Goal: Task Accomplishment & Management: Complete application form

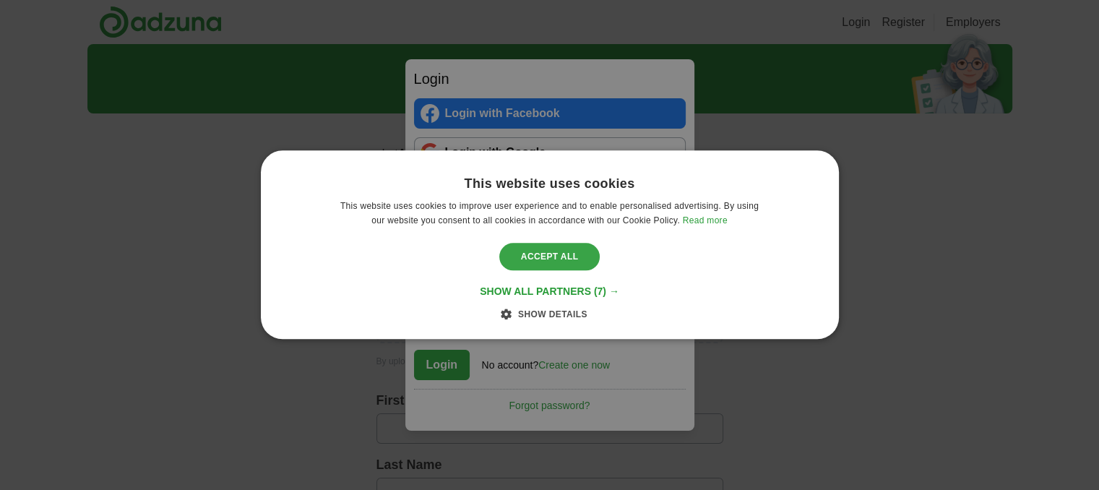
click at [557, 267] on div "Accept all" at bounding box center [549, 256] width 101 height 27
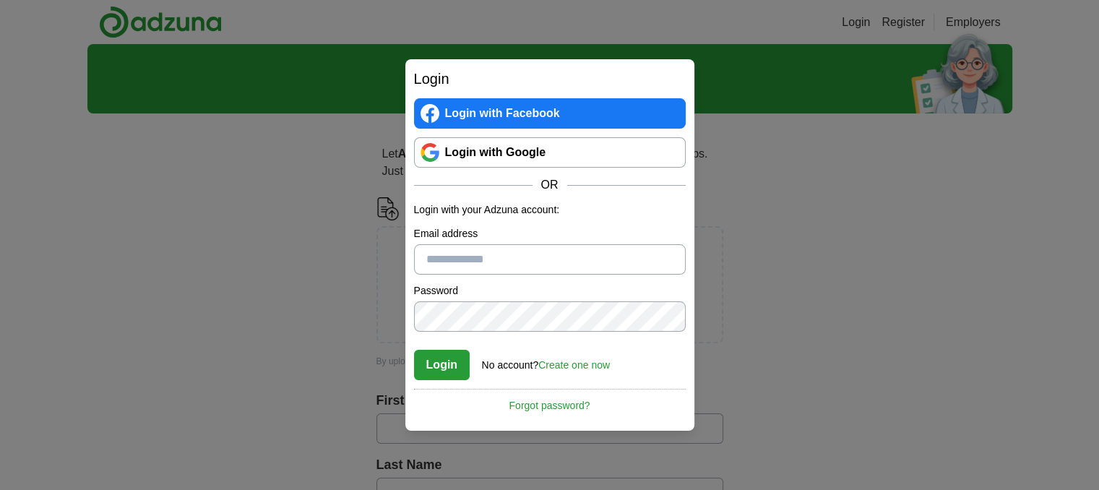
click at [507, 141] on link "Login with Google" at bounding box center [550, 152] width 272 height 30
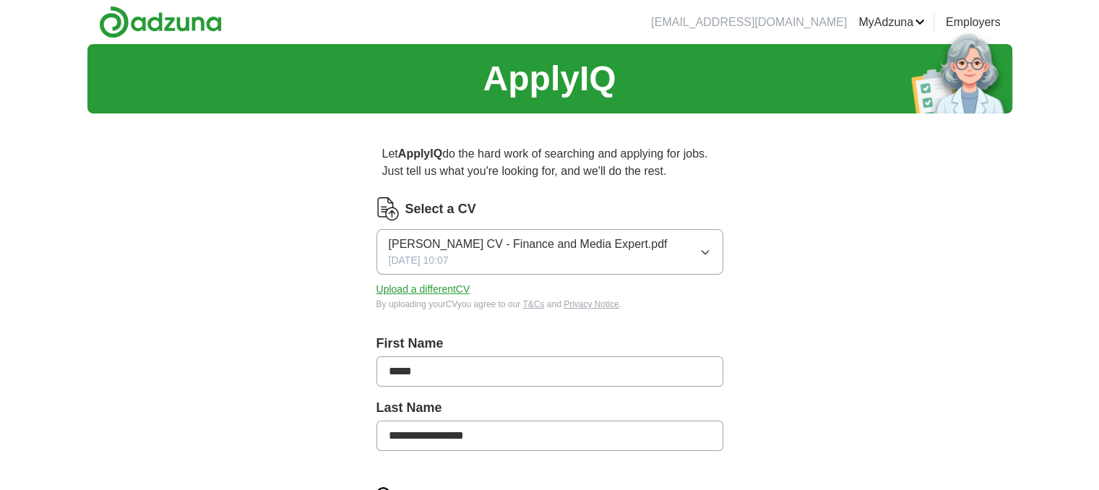
click at [428, 290] on button "Upload a different CV" at bounding box center [424, 289] width 94 height 15
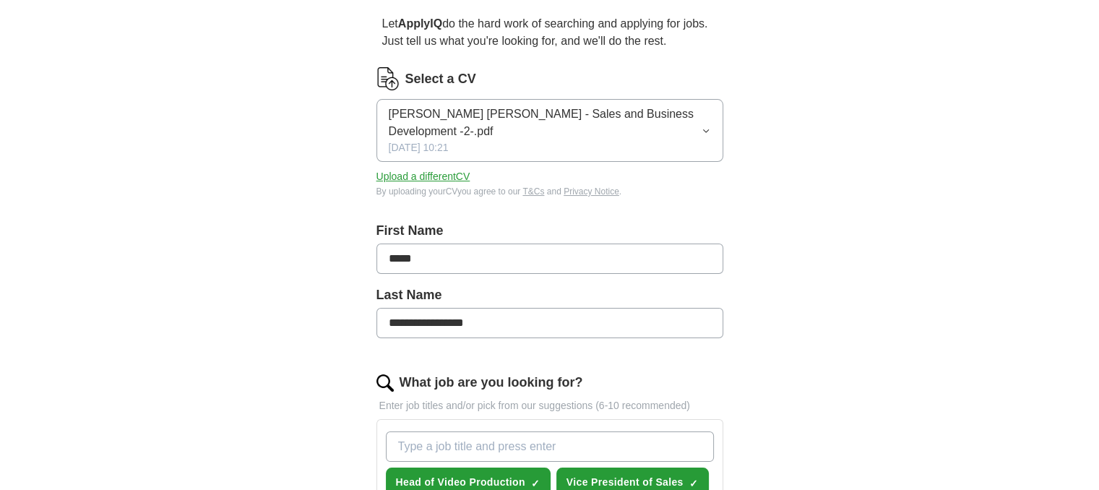
scroll to position [173, 0]
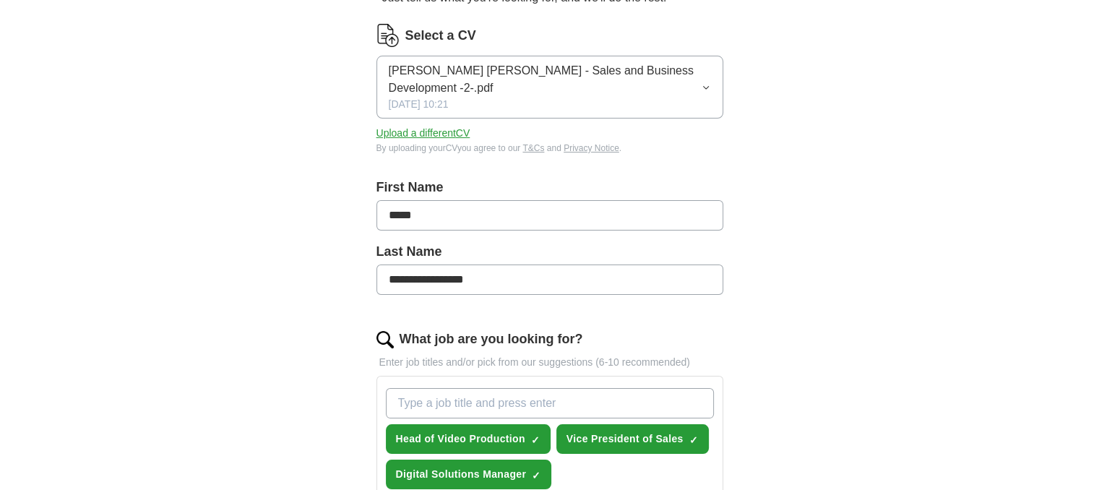
click at [451, 398] on input "What job are you looking for?" at bounding box center [550, 403] width 328 height 30
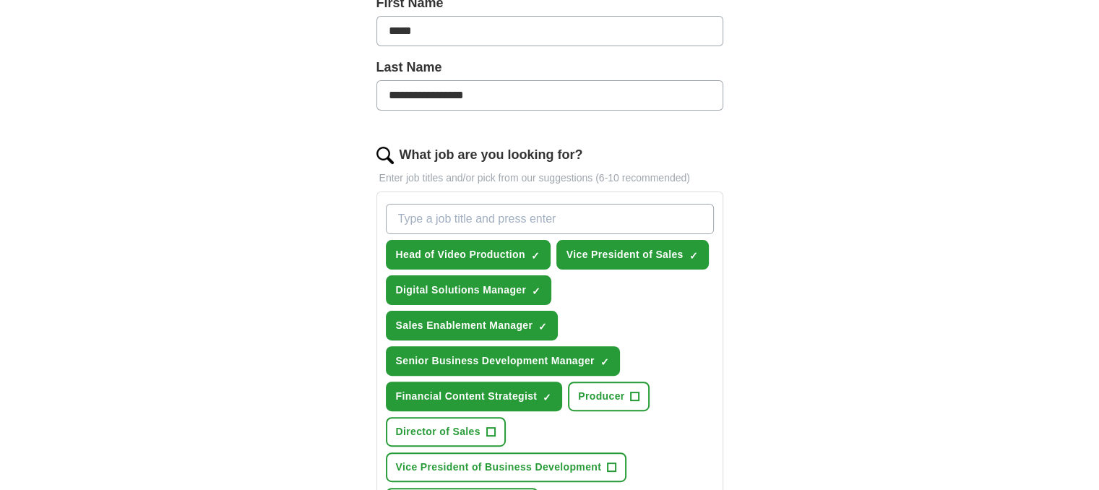
scroll to position [357, 0]
click at [0, 0] on span "×" at bounding box center [0, 0] width 0 height 0
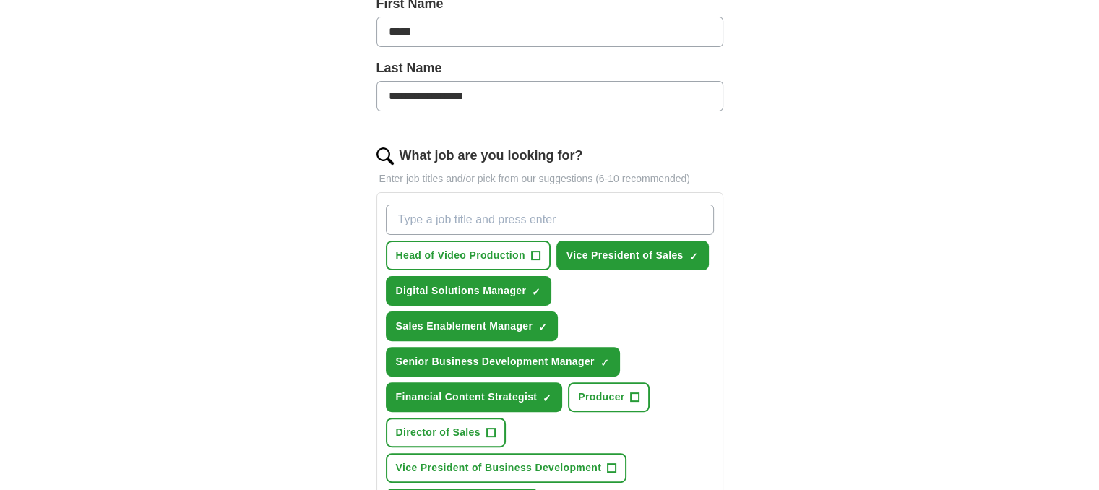
click at [500, 222] on input "What job are you looking for?" at bounding box center [550, 220] width 328 height 30
type input "s"
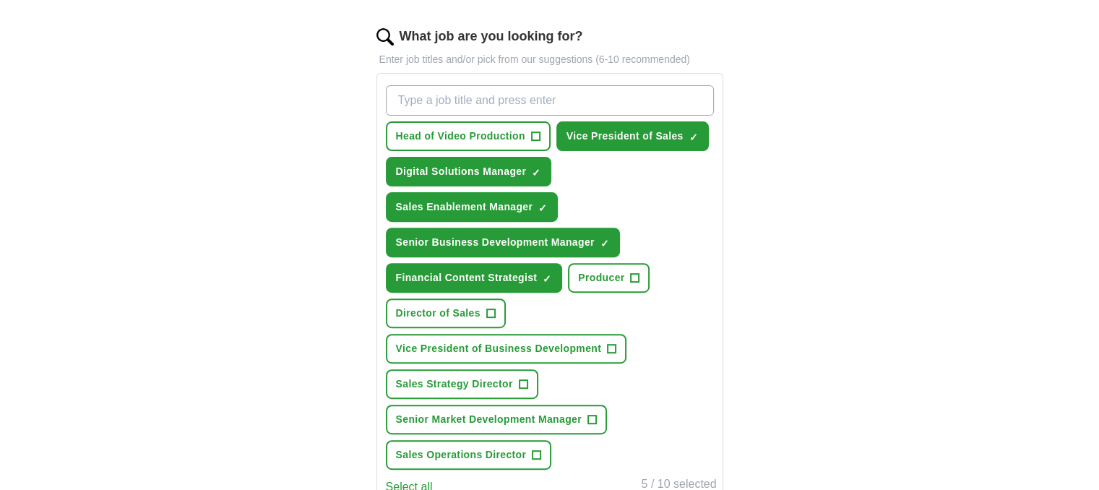
scroll to position [489, 0]
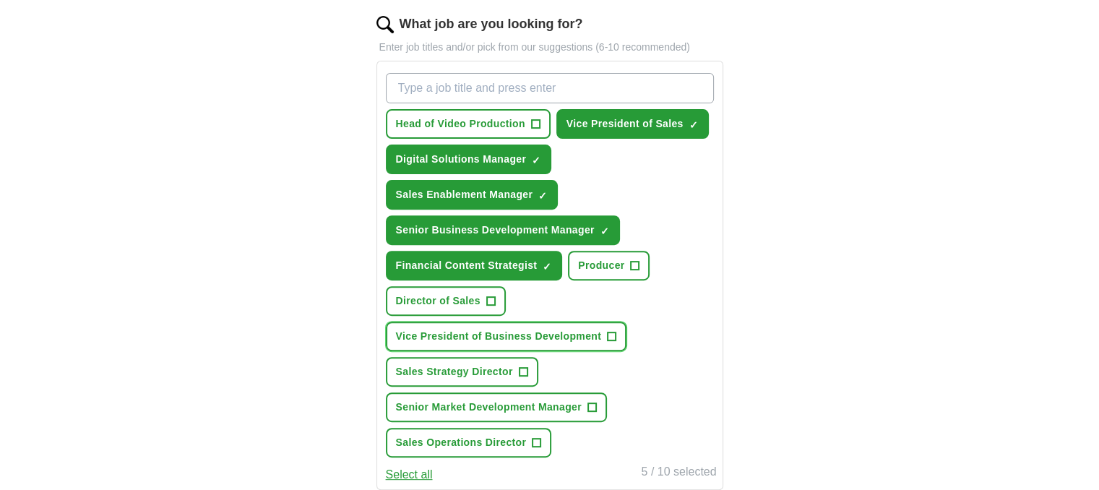
click at [614, 331] on span "+" at bounding box center [612, 337] width 9 height 12
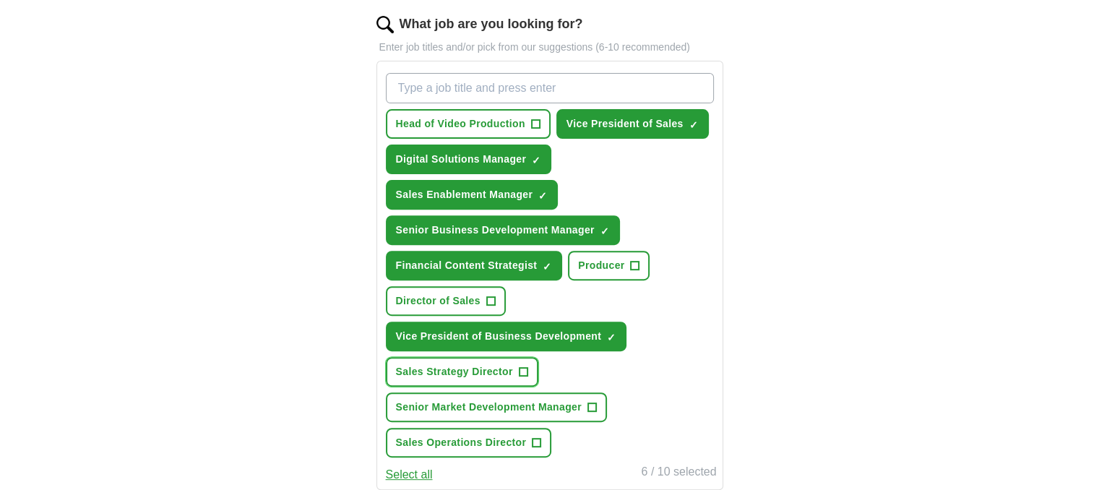
click at [519, 366] on span "+" at bounding box center [523, 372] width 9 height 12
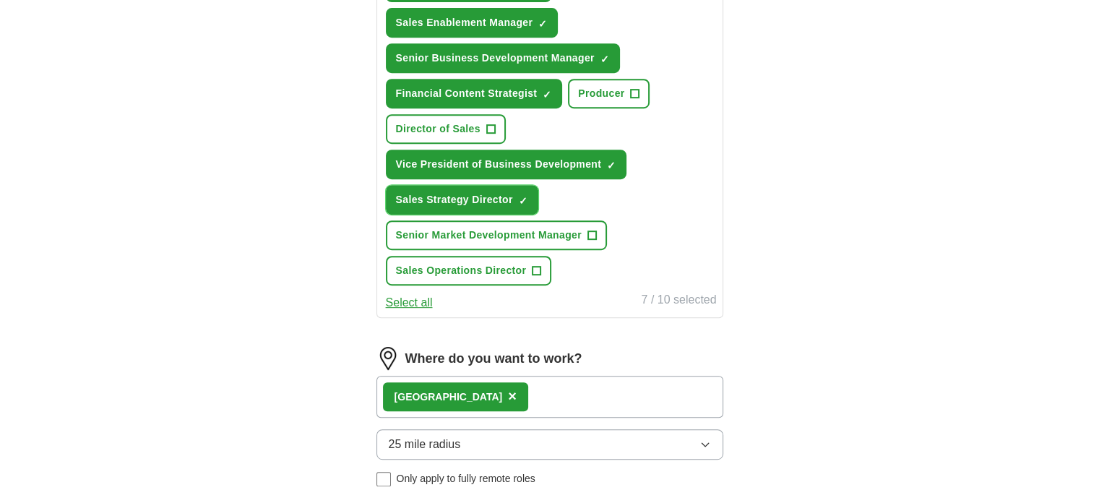
scroll to position [713, 0]
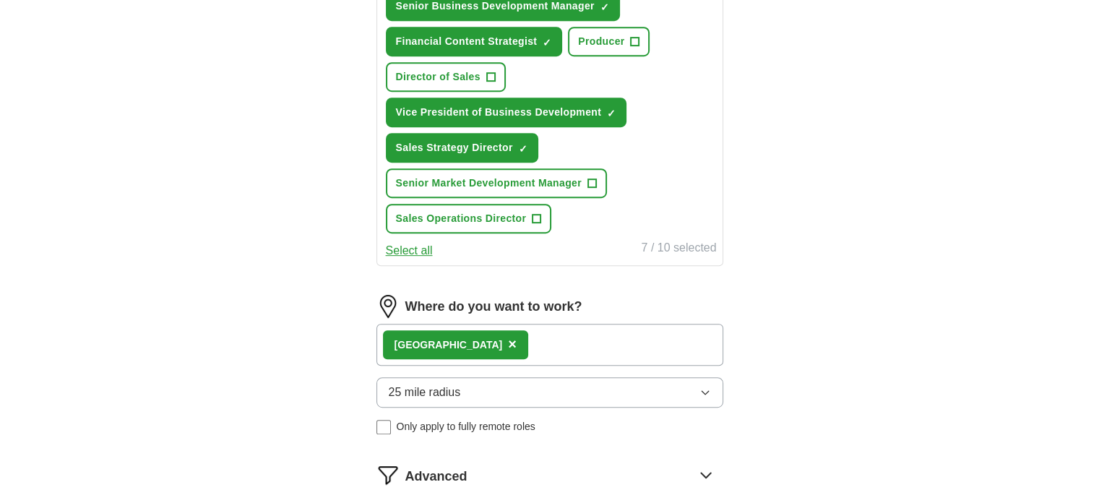
click at [501, 396] on button "25 mile radius" at bounding box center [550, 392] width 347 height 30
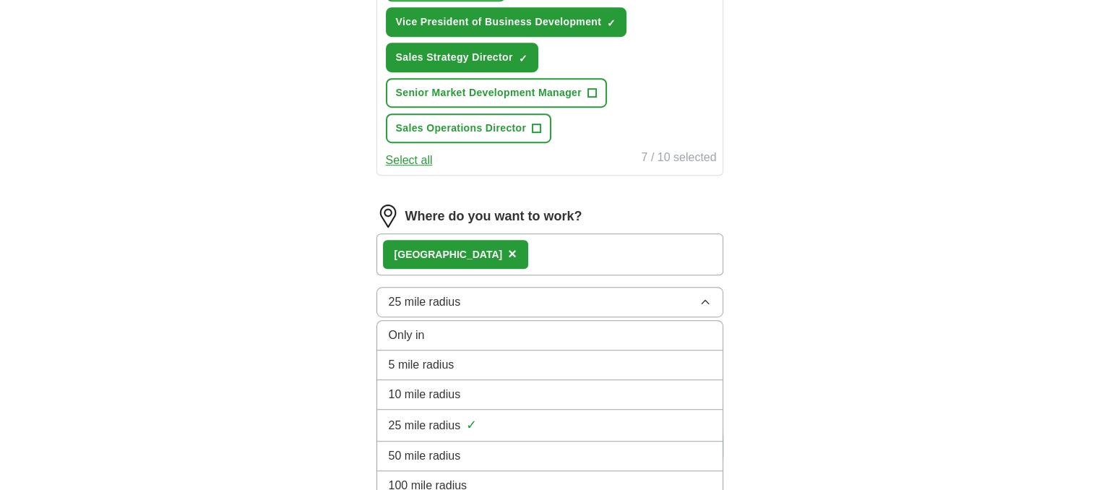
scroll to position [802, 0]
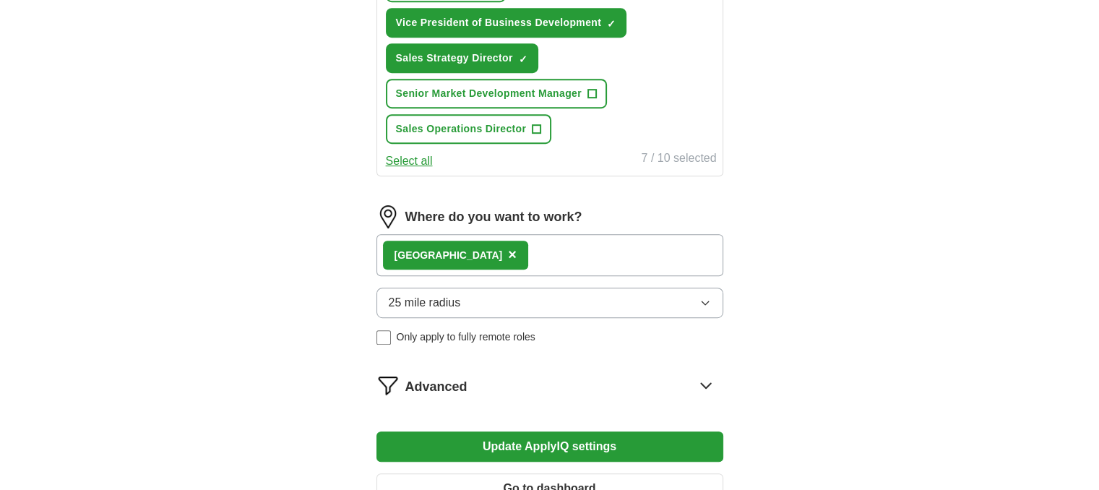
click at [529, 234] on div "[GEOGRAPHIC_DATA] ×" at bounding box center [550, 255] width 347 height 42
click at [445, 377] on span "Advanced" at bounding box center [436, 387] width 62 height 20
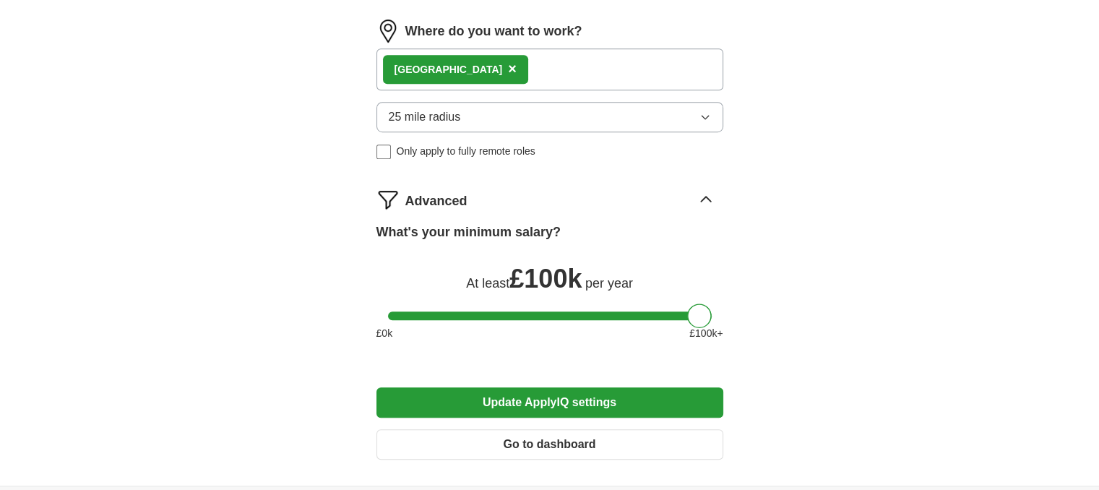
scroll to position [987, 0]
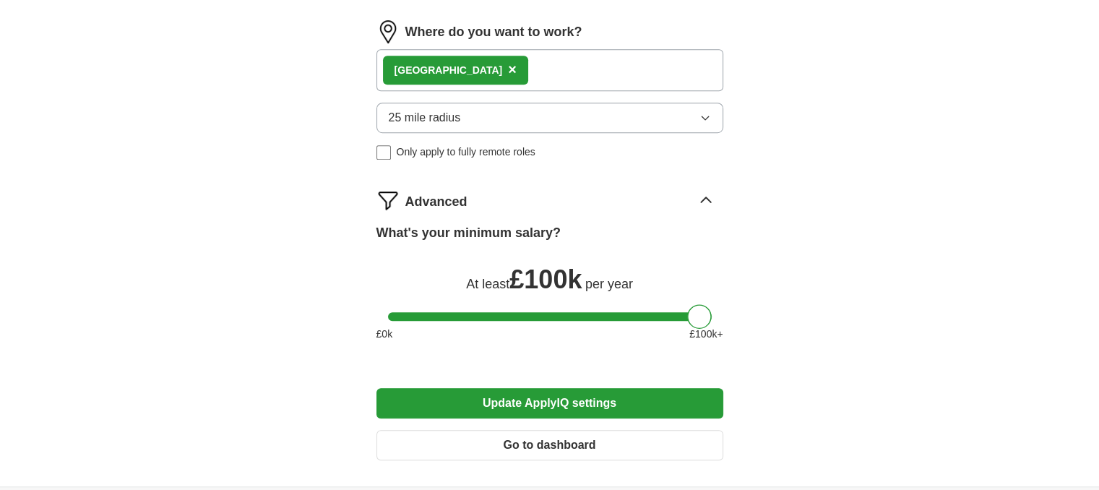
click at [431, 198] on span "Advanced" at bounding box center [436, 202] width 62 height 20
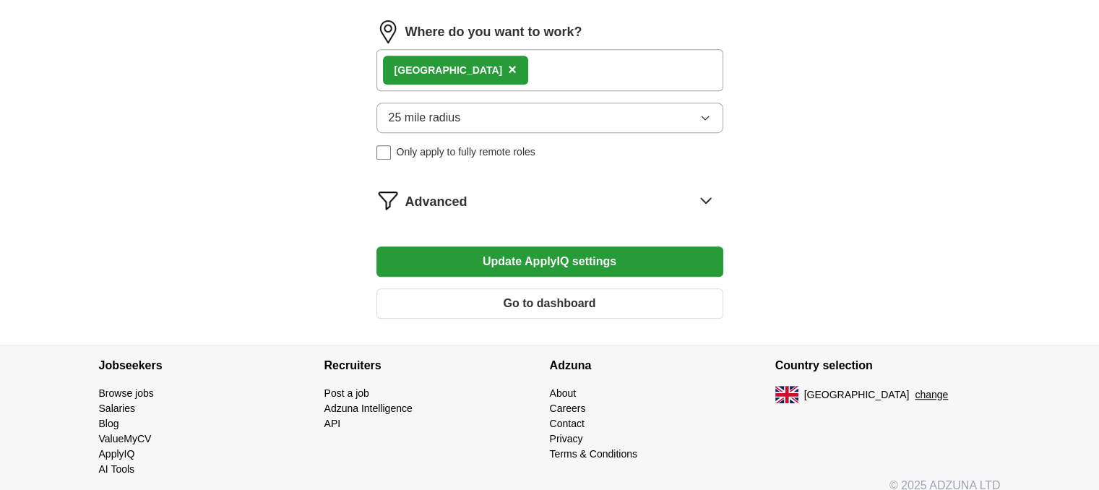
click at [431, 198] on span "Advanced" at bounding box center [436, 202] width 62 height 20
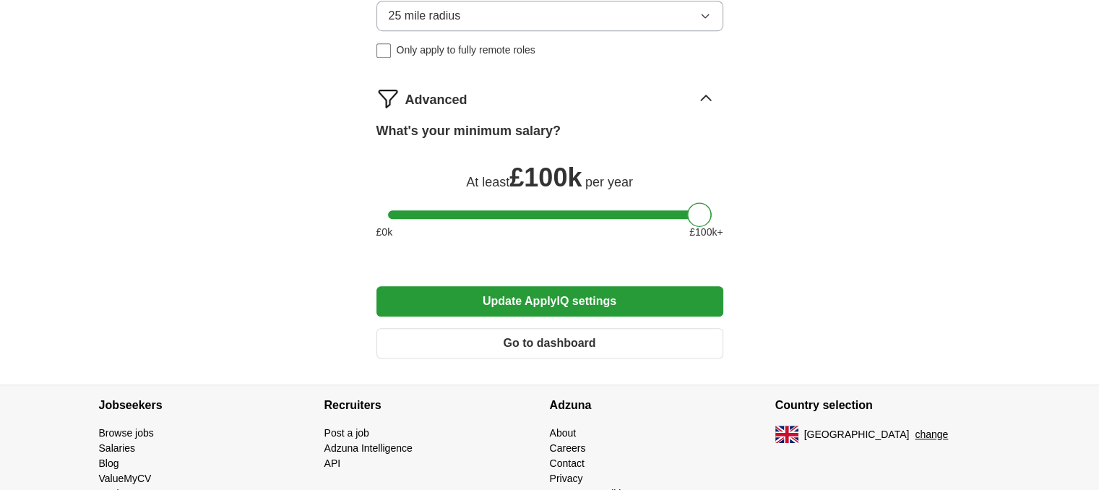
scroll to position [1094, 0]
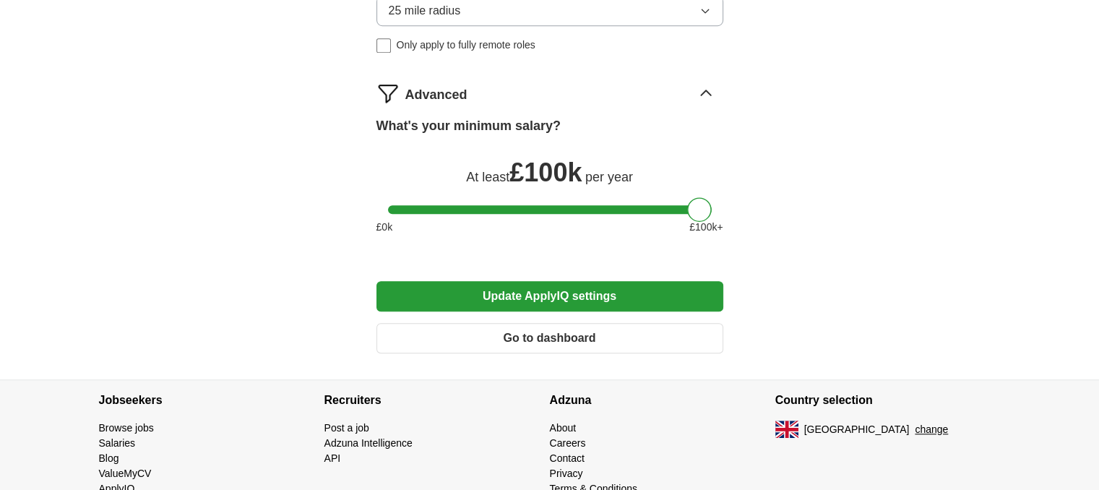
click at [522, 288] on button "Update ApplyIQ settings" at bounding box center [550, 296] width 347 height 30
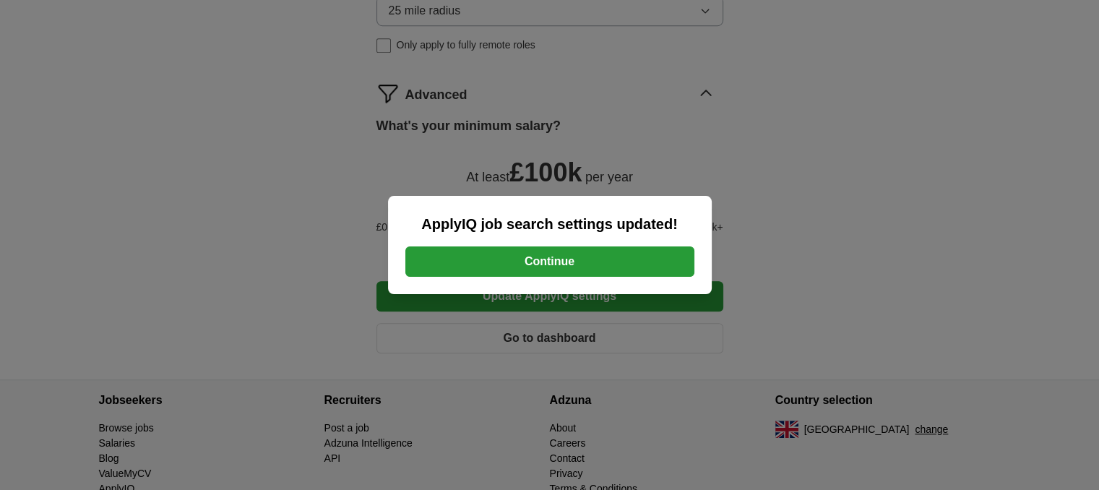
click at [533, 262] on button "Continue" at bounding box center [549, 261] width 289 height 30
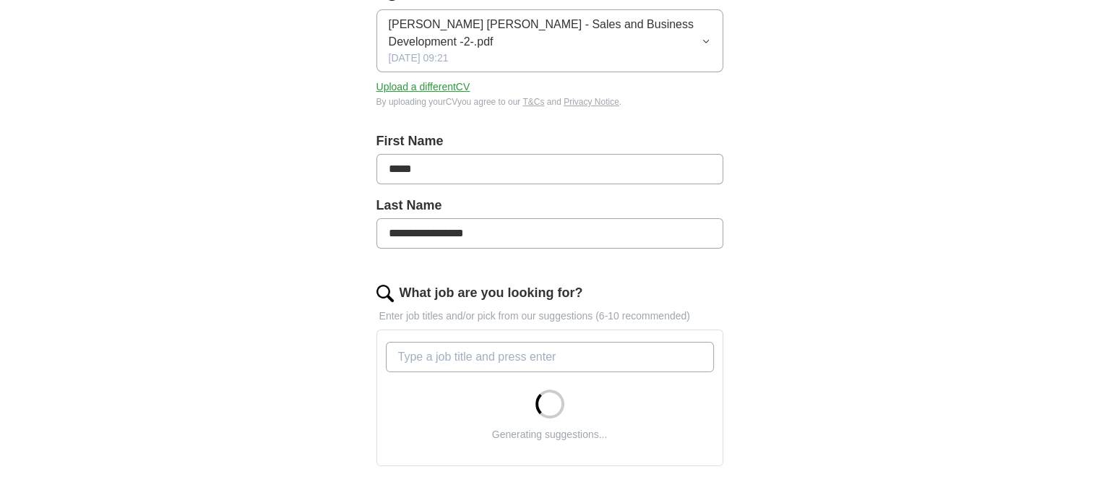
scroll to position [219, 0]
click at [485, 350] on input "What job are you looking for?" at bounding box center [550, 358] width 328 height 30
type input "sales"
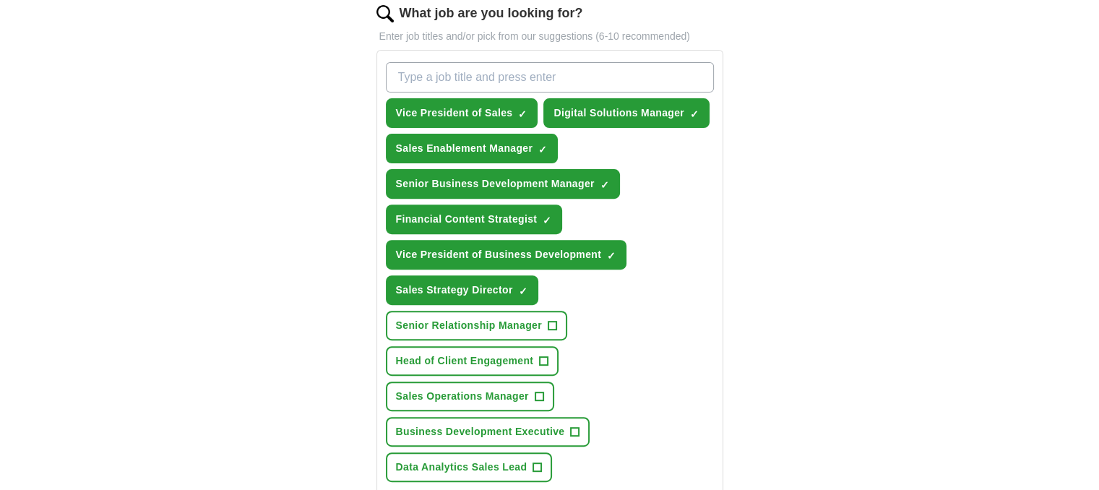
scroll to position [502, 0]
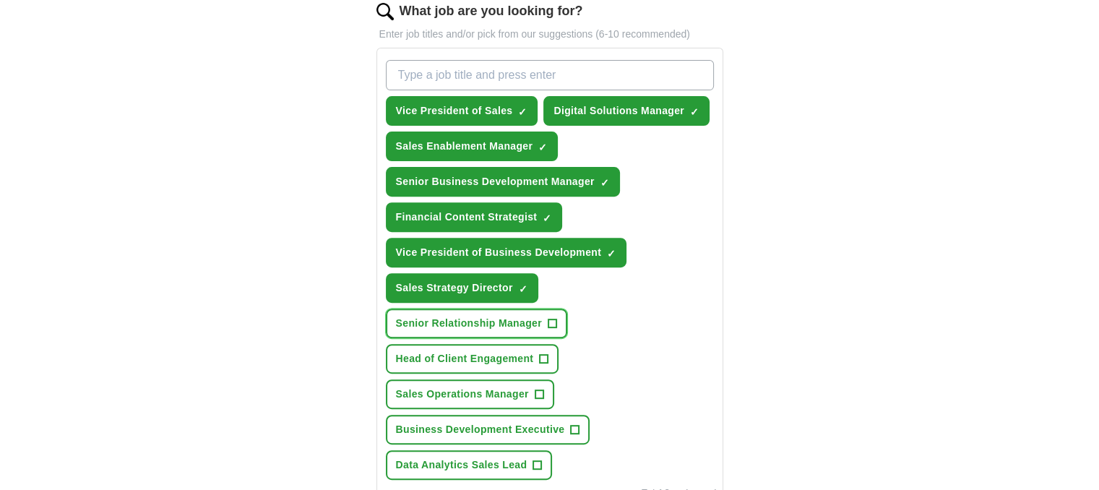
click at [554, 318] on span "+" at bounding box center [552, 324] width 9 height 12
click at [546, 353] on span "+" at bounding box center [544, 359] width 9 height 12
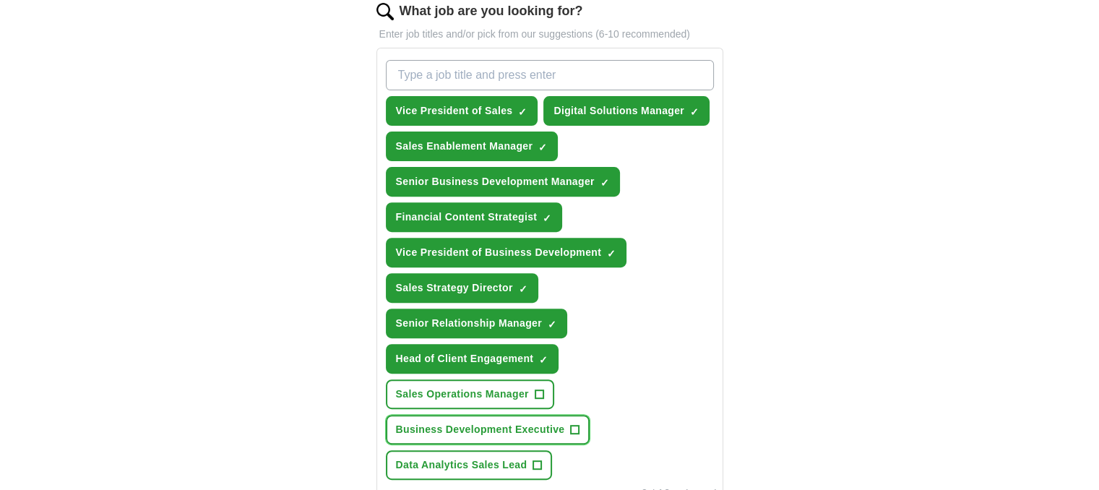
click at [571, 424] on span "+" at bounding box center [575, 430] width 9 height 12
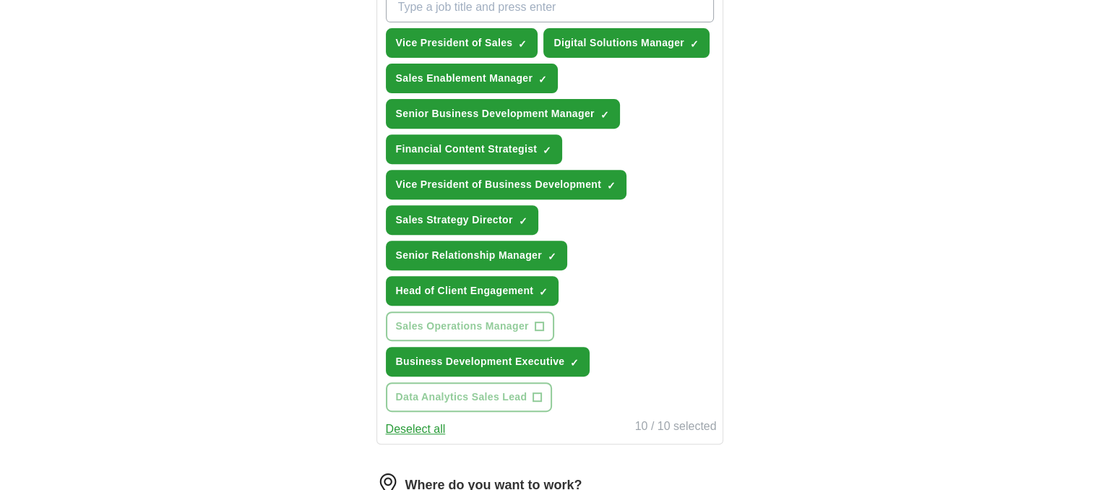
scroll to position [569, 0]
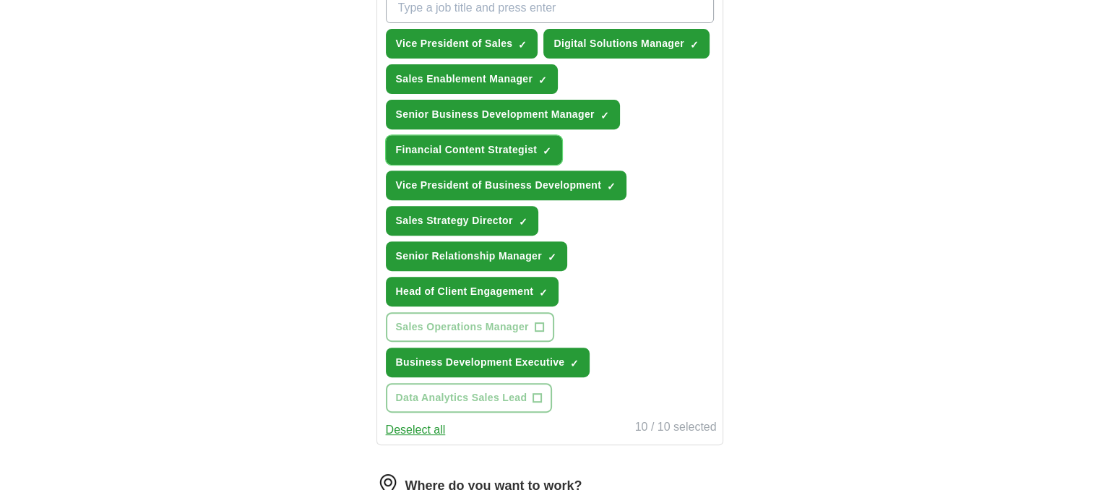
click at [0, 0] on span "×" at bounding box center [0, 0] width 0 height 0
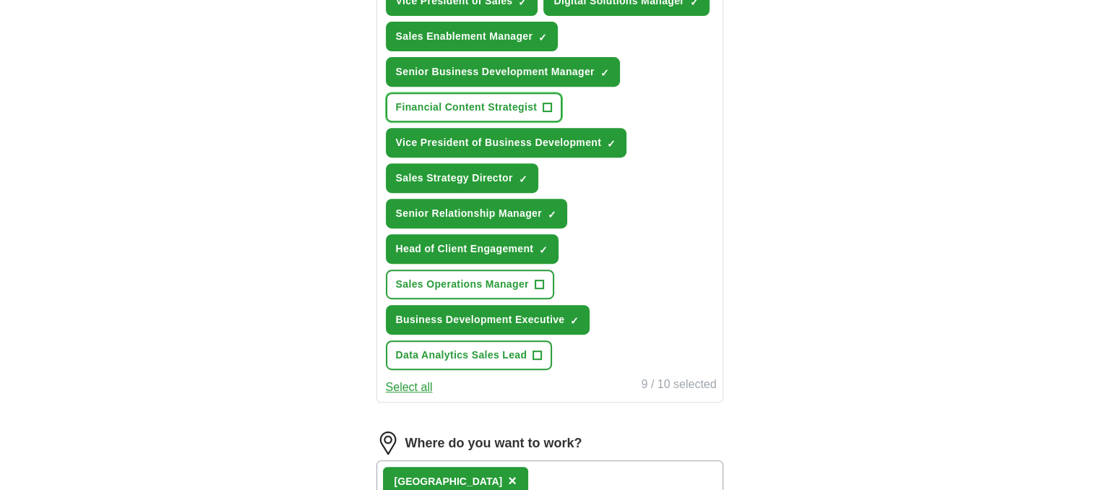
scroll to position [612, 0]
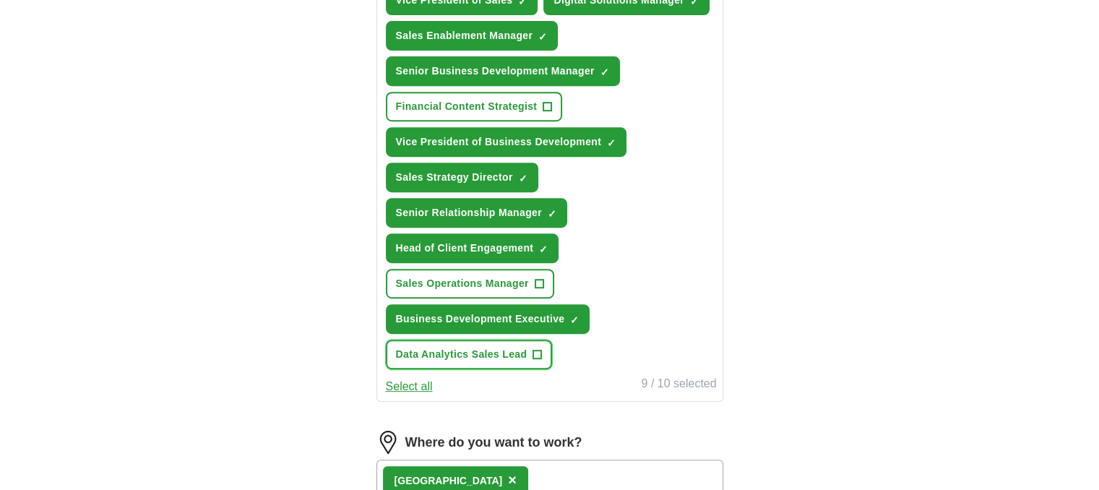
click at [538, 349] on span "+" at bounding box center [537, 355] width 9 height 12
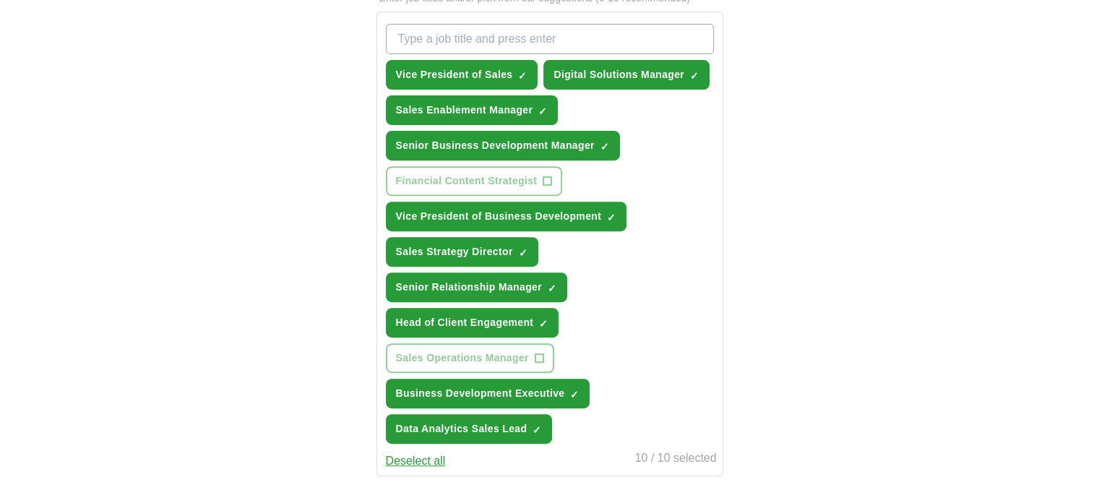
scroll to position [519, 0]
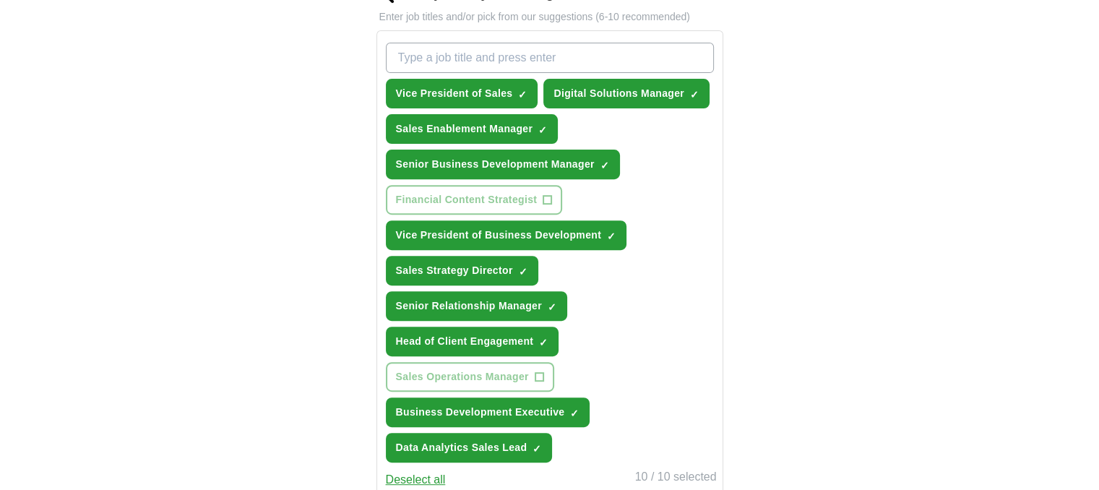
click at [468, 56] on input "What job are you looking for?" at bounding box center [550, 58] width 328 height 30
type input "sales"
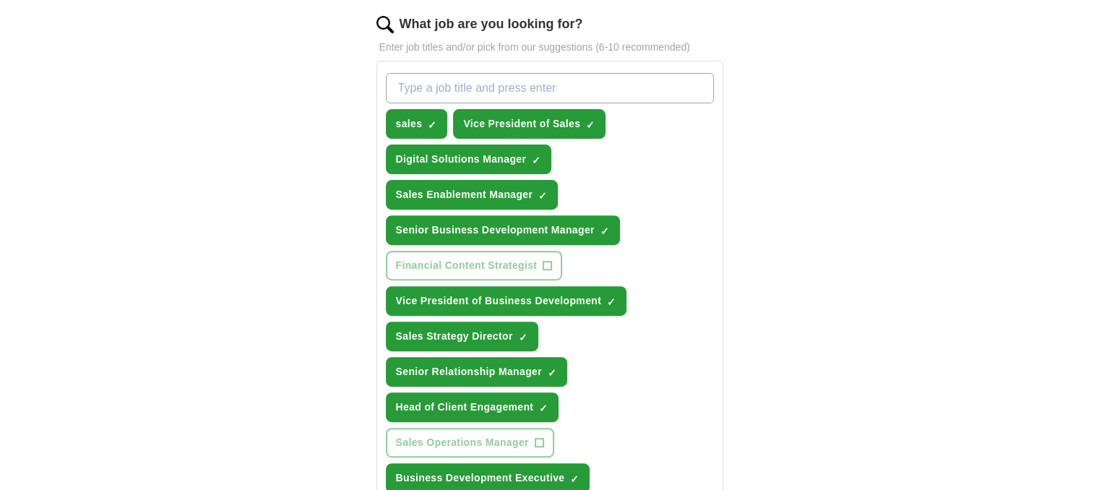
scroll to position [488, 0]
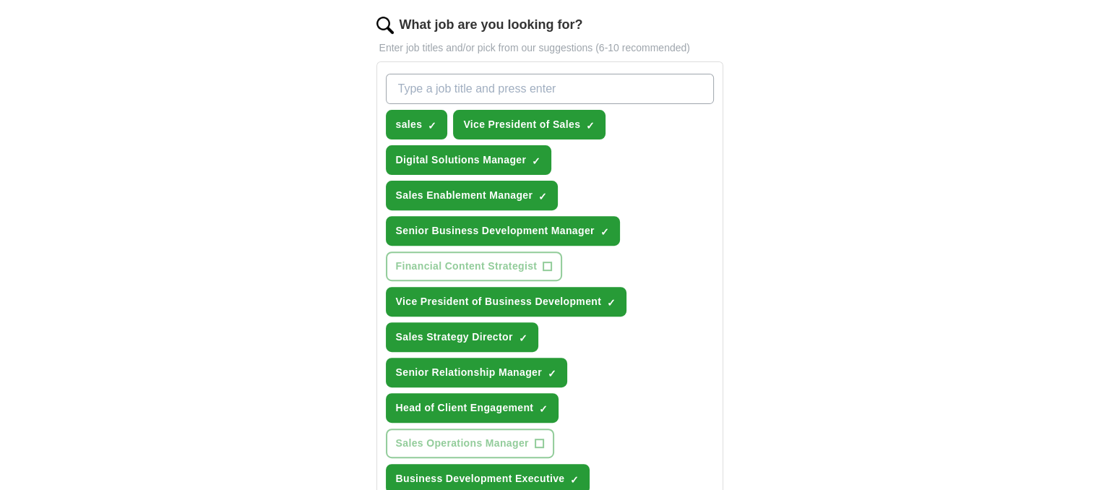
click at [469, 87] on input "What job are you looking for?" at bounding box center [550, 89] width 328 height 30
type input "data and analytics"
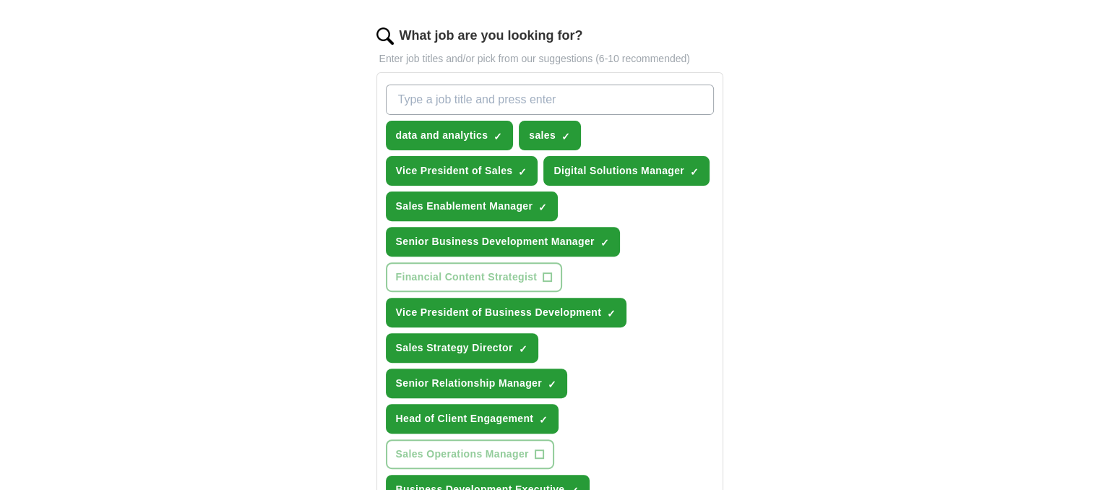
scroll to position [468, 0]
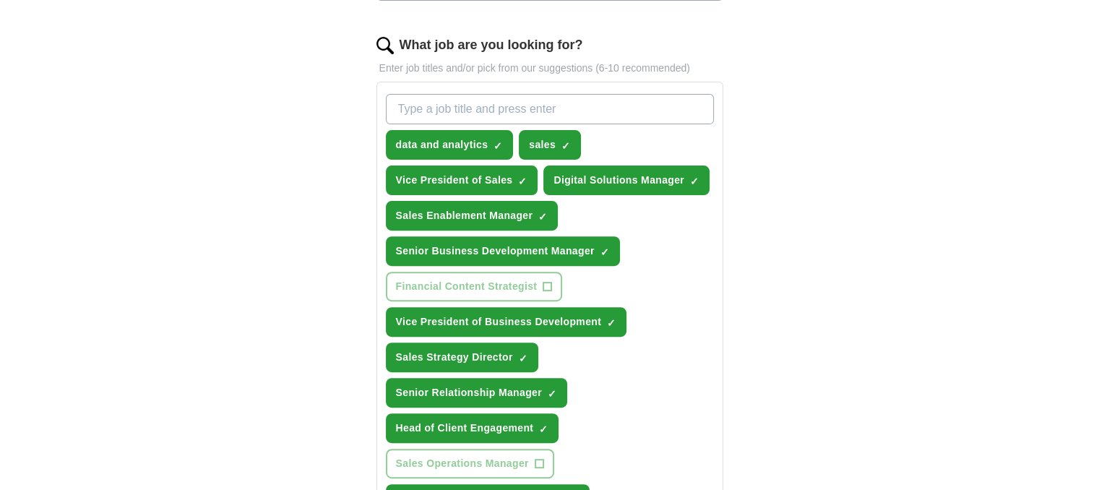
click at [445, 102] on input "What job are you looking for?" at bounding box center [550, 109] width 328 height 30
type input "s"
type input "data"
click at [445, 102] on input "What job are you looking for?" at bounding box center [550, 109] width 328 height 30
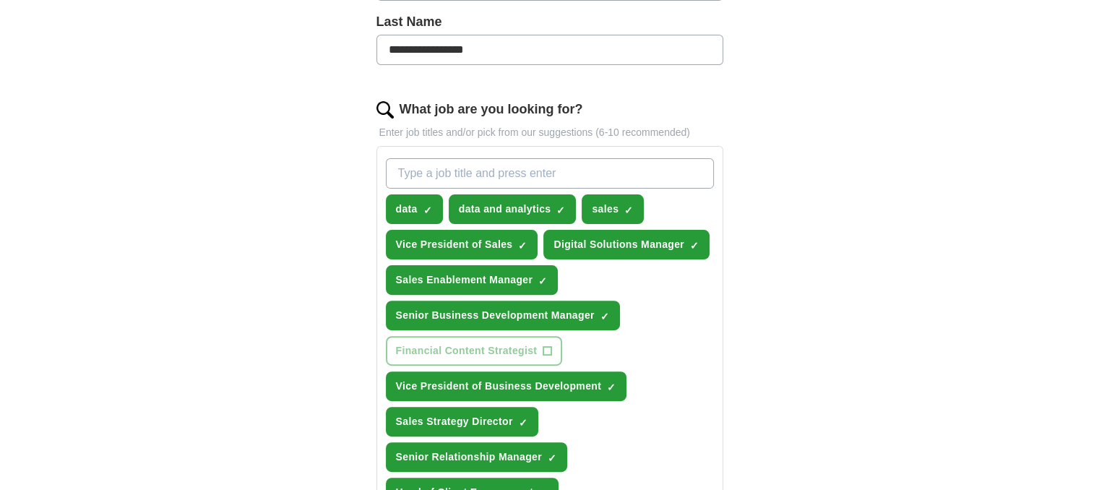
scroll to position [399, 0]
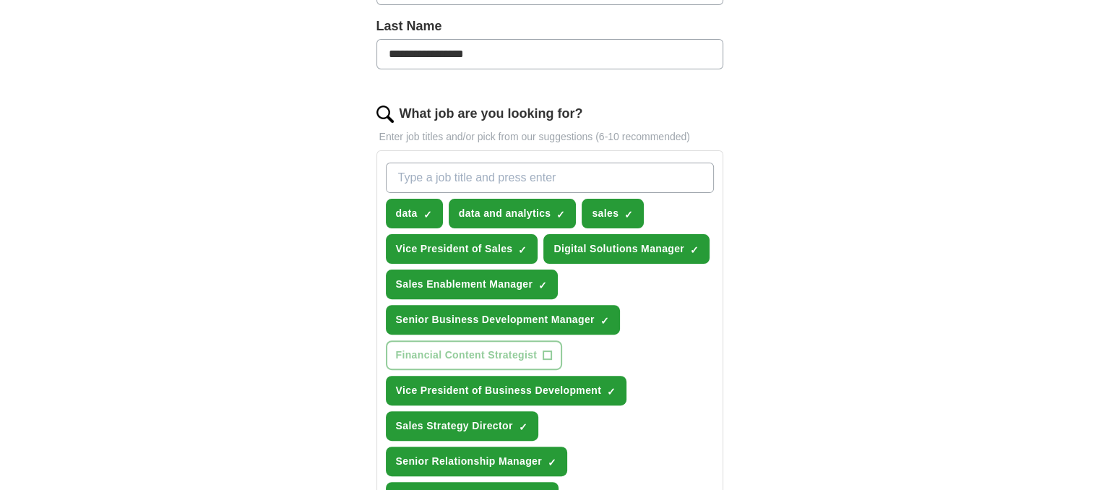
click at [404, 170] on input "What job are you looking for?" at bounding box center [550, 178] width 328 height 30
type input "data"
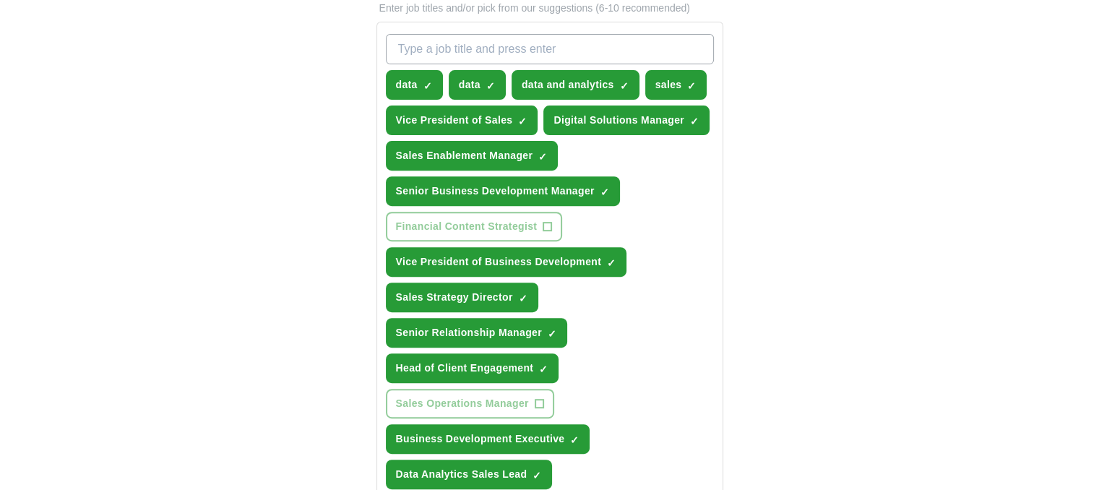
scroll to position [516, 0]
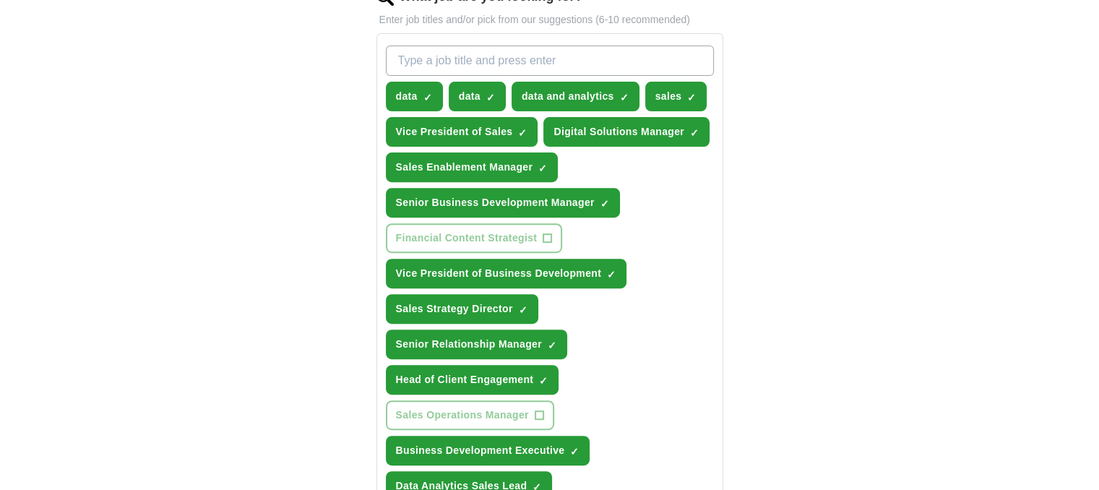
click at [428, 53] on input "What job are you looking for?" at bounding box center [550, 61] width 328 height 30
type input "finance"
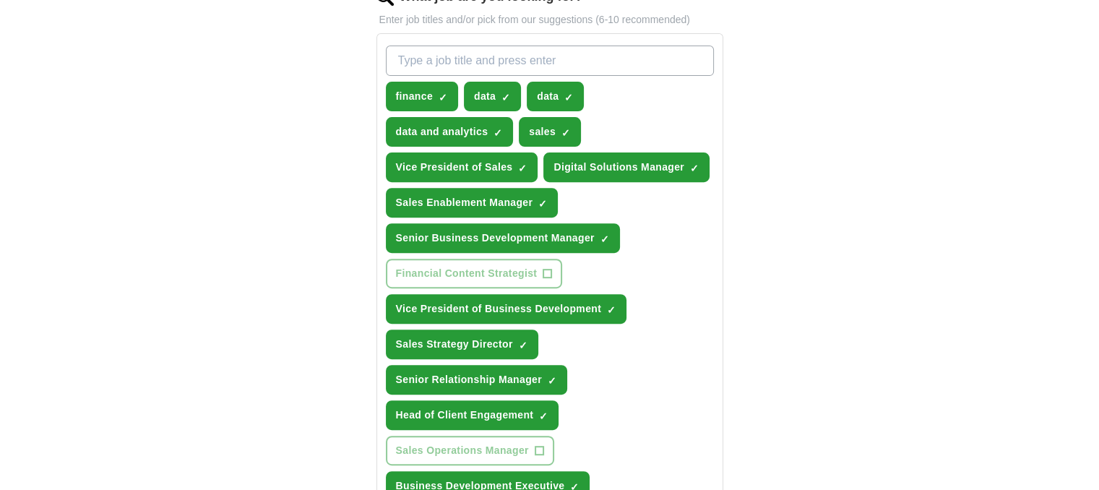
click at [428, 53] on input "What job are you looking for?" at bounding box center [550, 61] width 328 height 30
type input "fintech"
type input "startup"
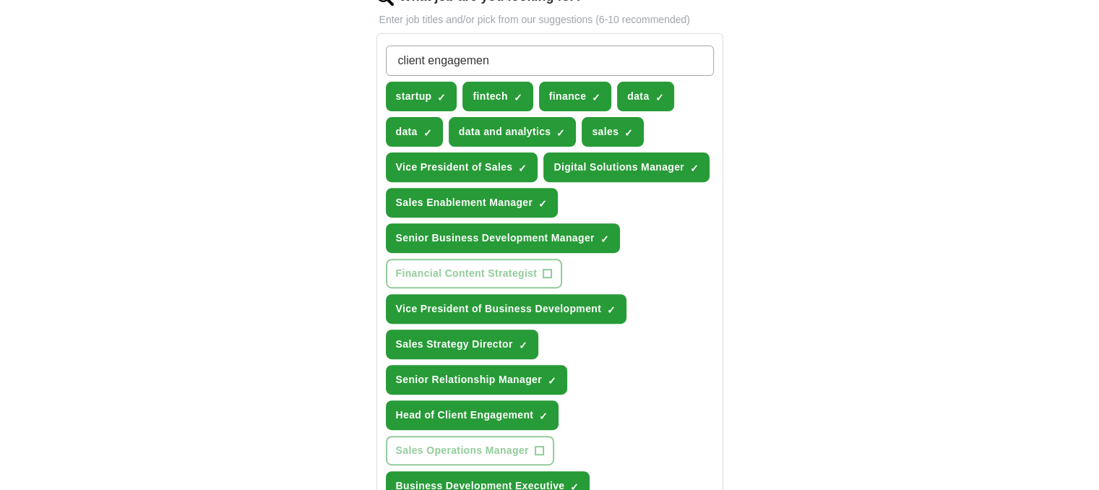
type input "client engagement"
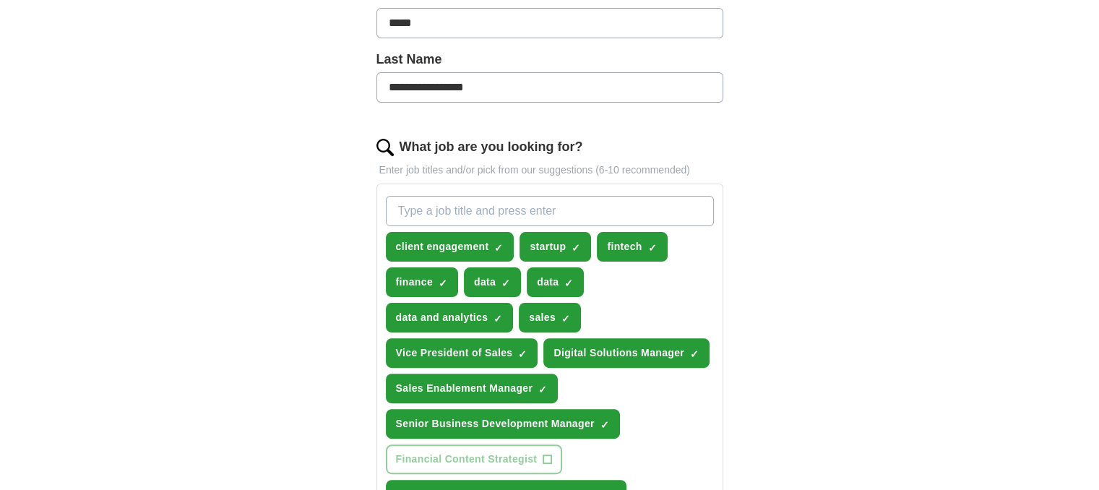
scroll to position [364, 0]
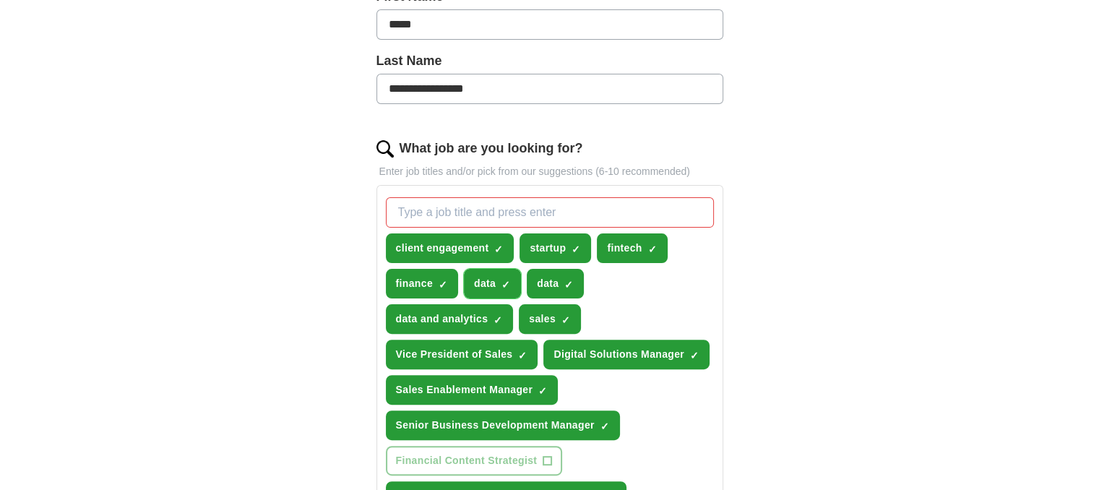
click at [0, 0] on span "×" at bounding box center [0, 0] width 0 height 0
click at [439, 208] on input "What job are you looking for?" at bounding box center [550, 212] width 328 height 30
type input "s"
type input "data and analytics sales"
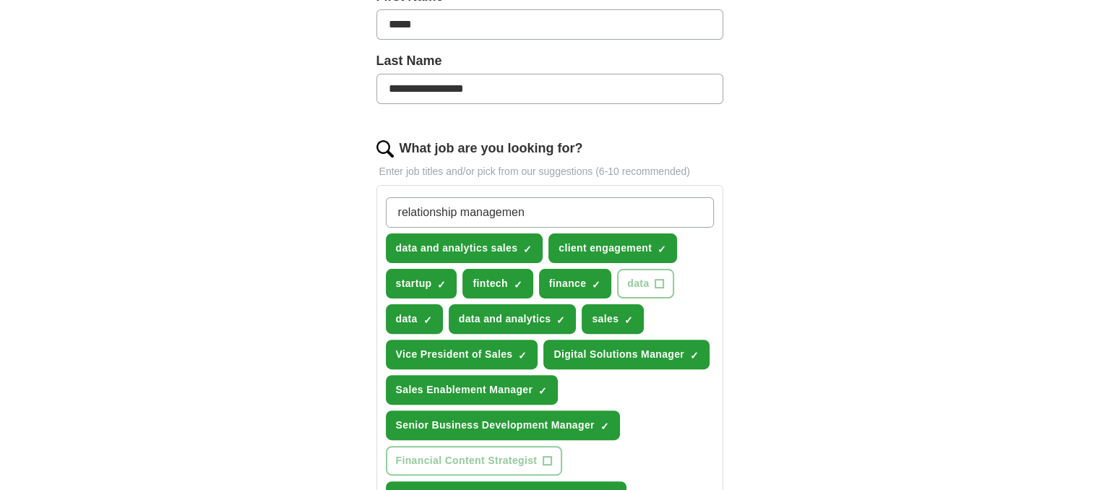
type input "relationship management"
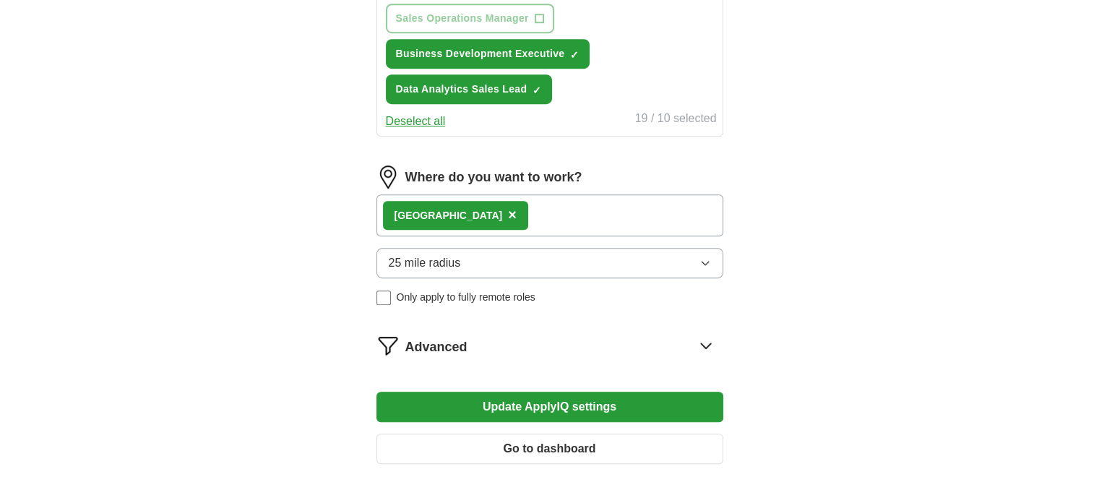
scroll to position [1021, 0]
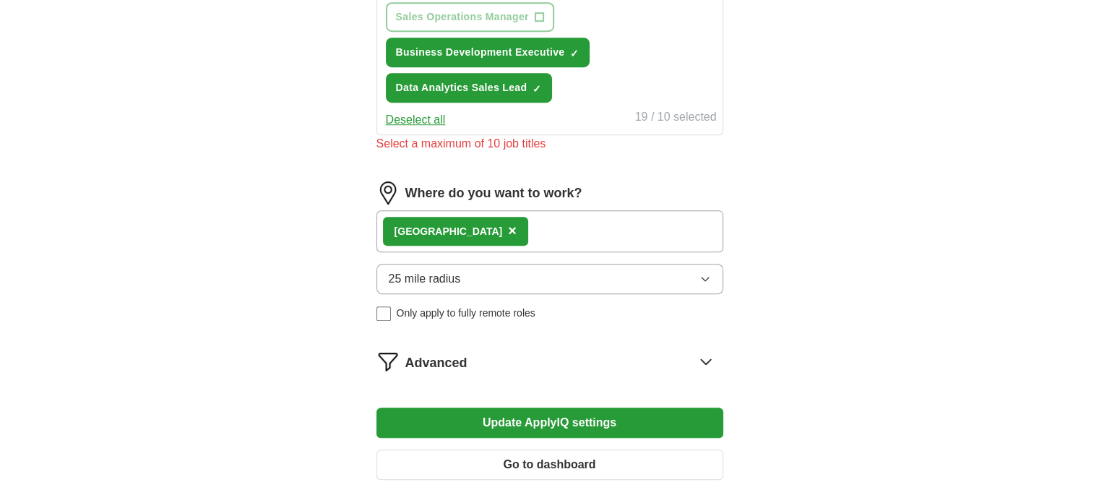
click at [458, 408] on button "Update ApplyIQ settings" at bounding box center [550, 423] width 347 height 30
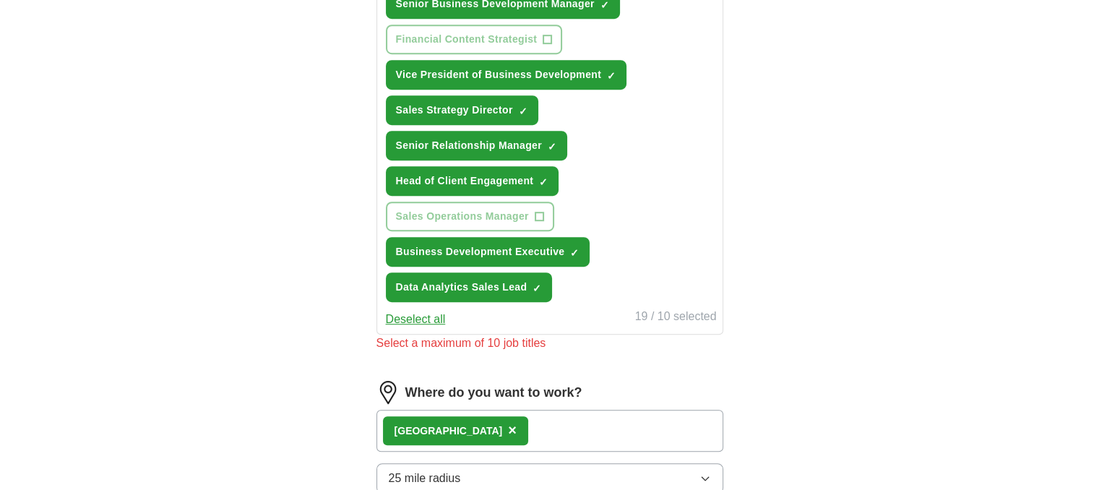
scroll to position [820, 0]
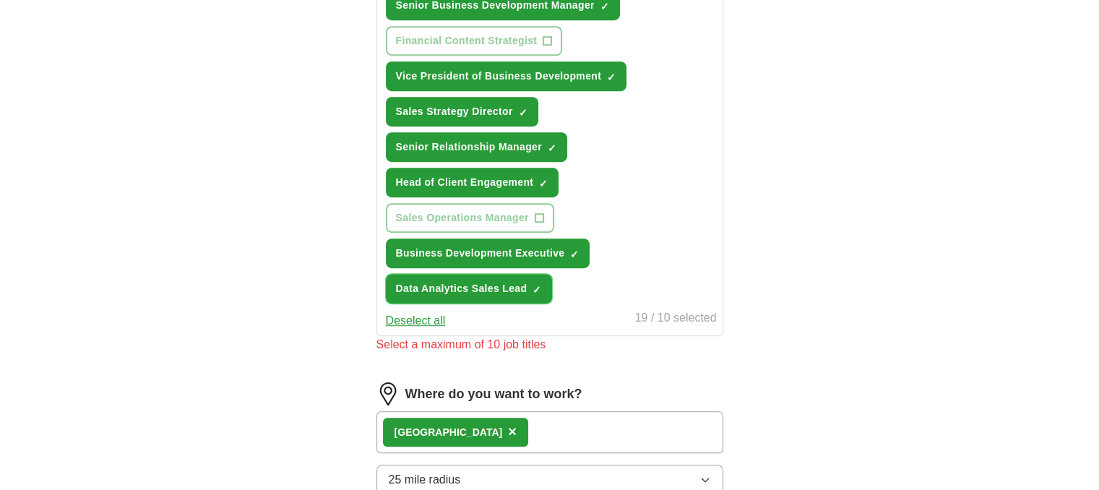
click at [0, 0] on span "×" at bounding box center [0, 0] width 0 height 0
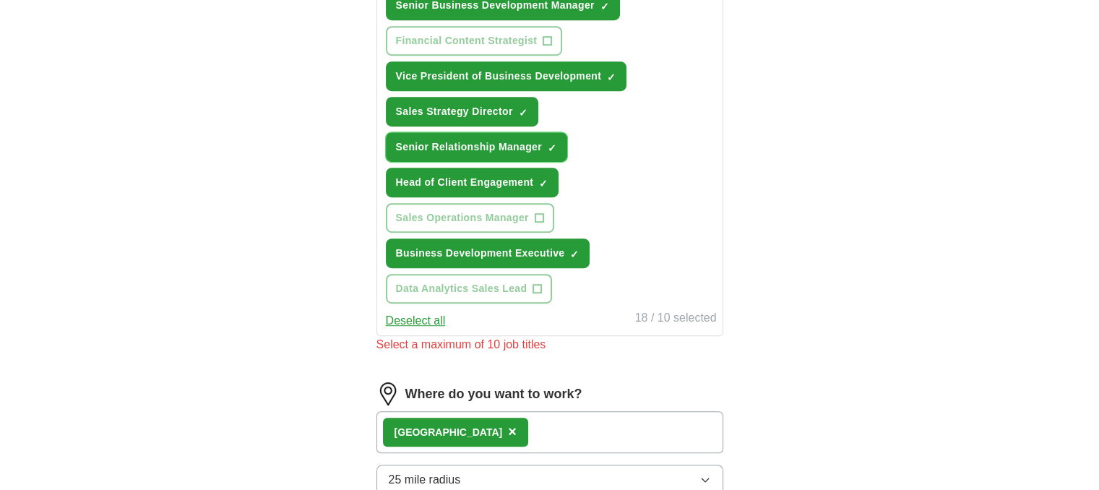
click at [0, 0] on span "×" at bounding box center [0, 0] width 0 height 0
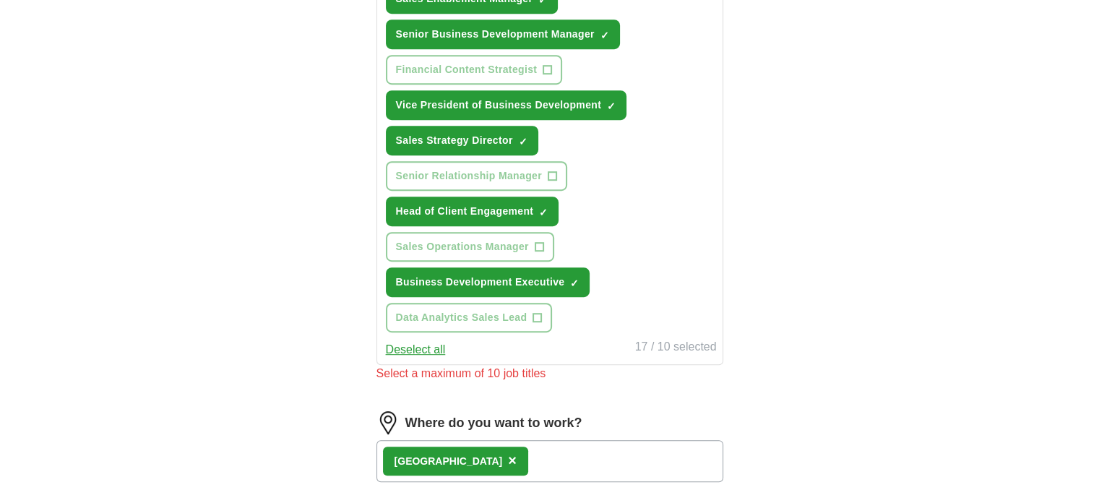
scroll to position [778, 0]
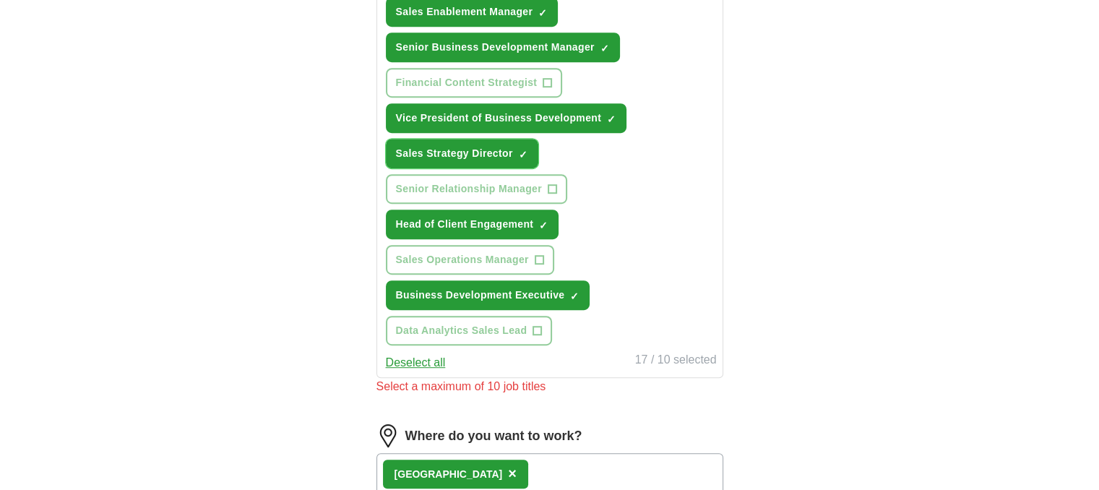
click at [527, 150] on span "✓ ×" at bounding box center [523, 154] width 9 height 9
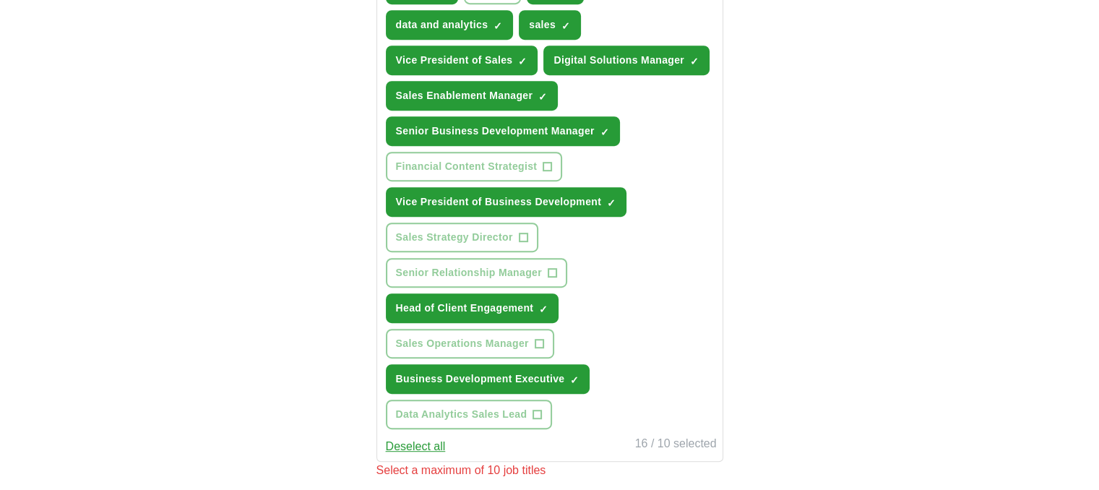
scroll to position [691, 0]
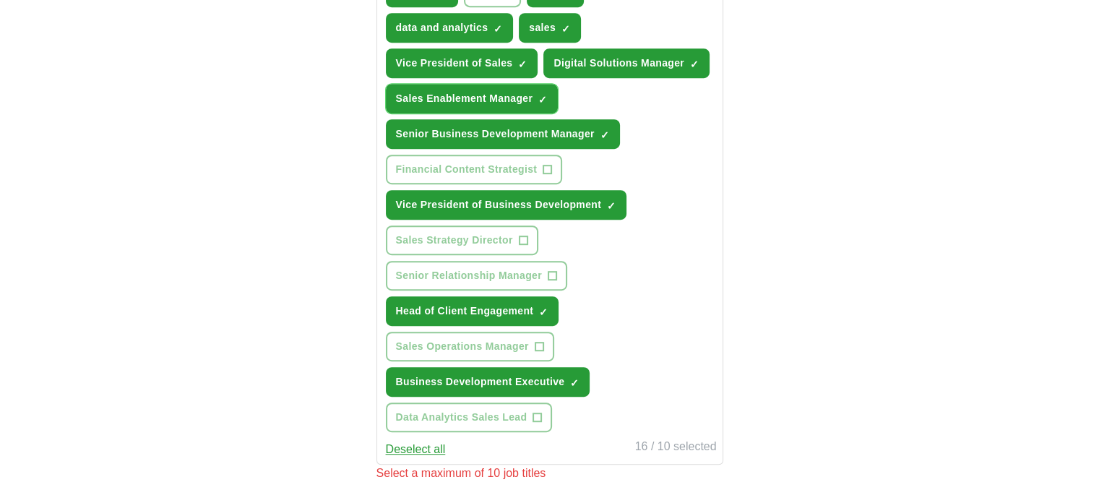
click at [0, 0] on span "×" at bounding box center [0, 0] width 0 height 0
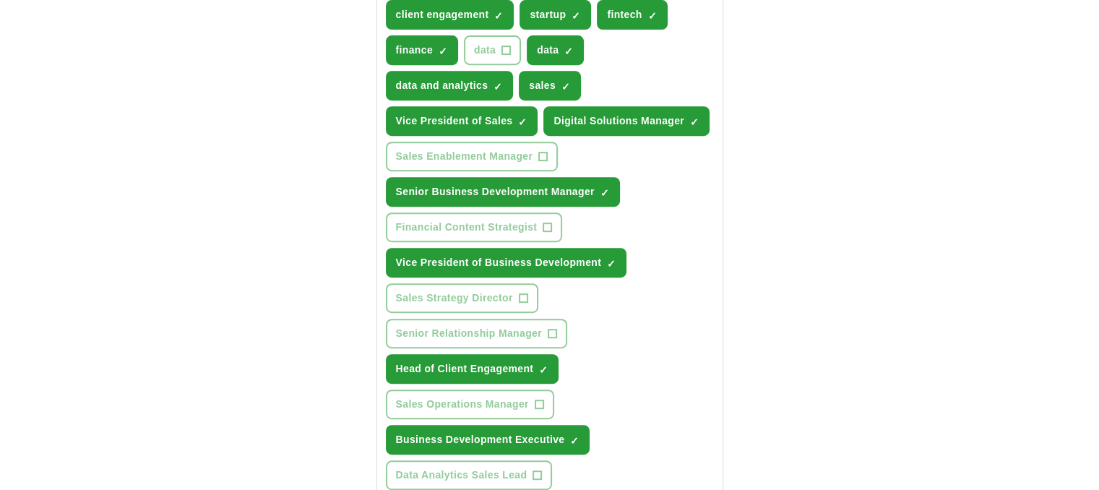
scroll to position [630, 0]
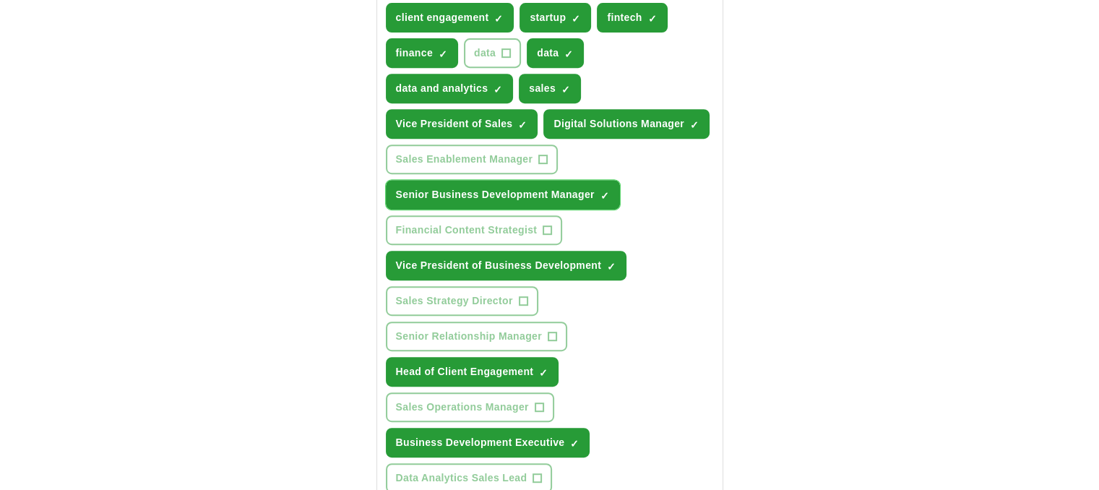
click at [0, 0] on span "×" at bounding box center [0, 0] width 0 height 0
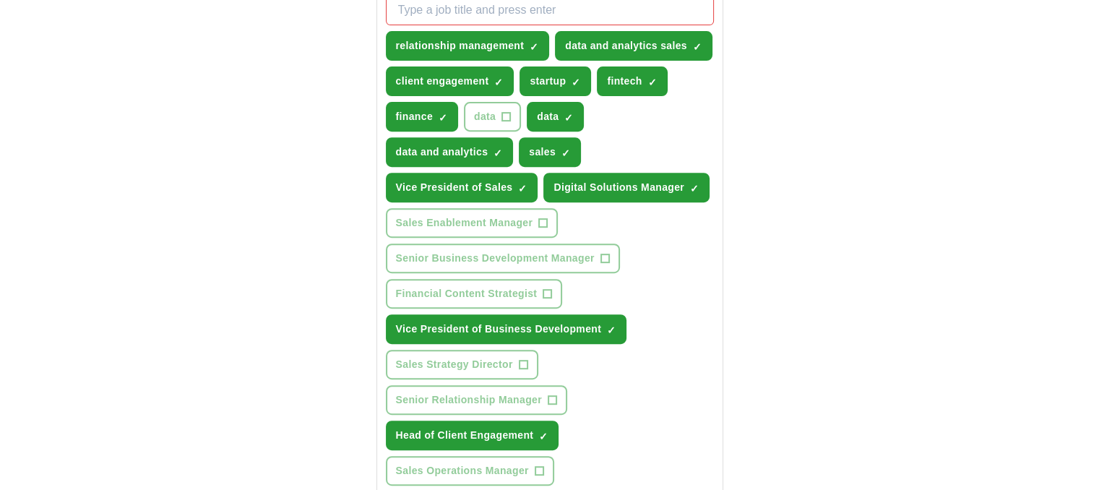
scroll to position [562, 0]
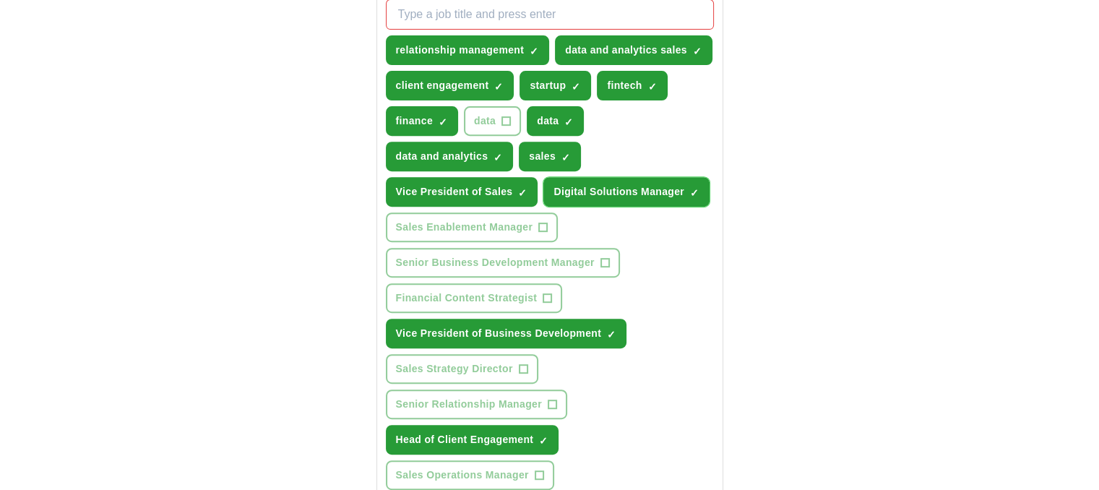
click at [697, 188] on span "✓ ×" at bounding box center [694, 192] width 9 height 9
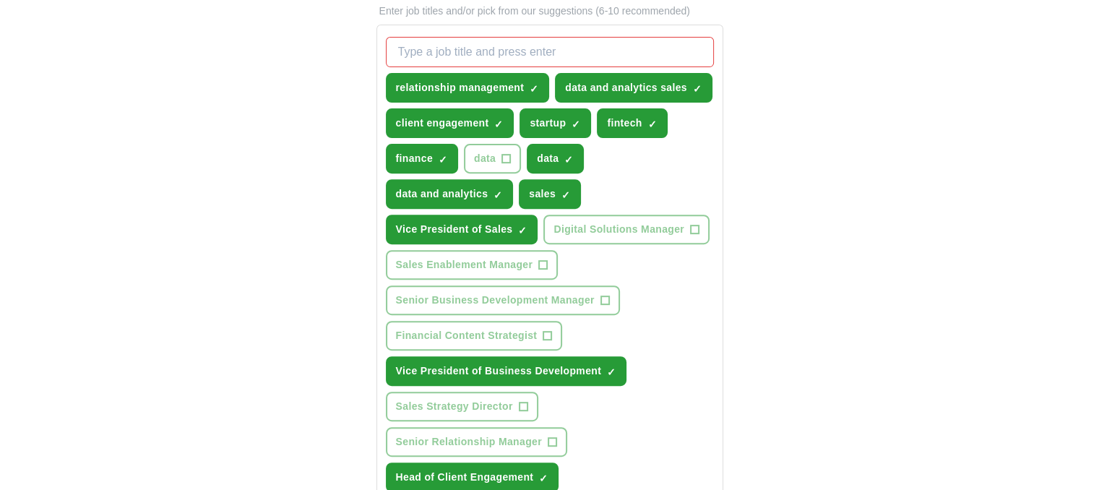
scroll to position [523, 0]
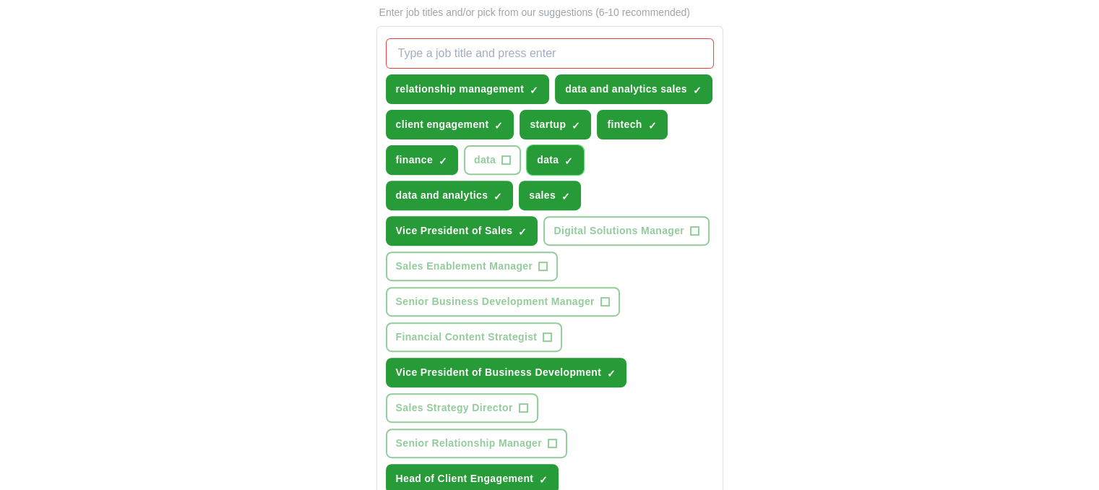
click at [0, 0] on span "×" at bounding box center [0, 0] width 0 height 0
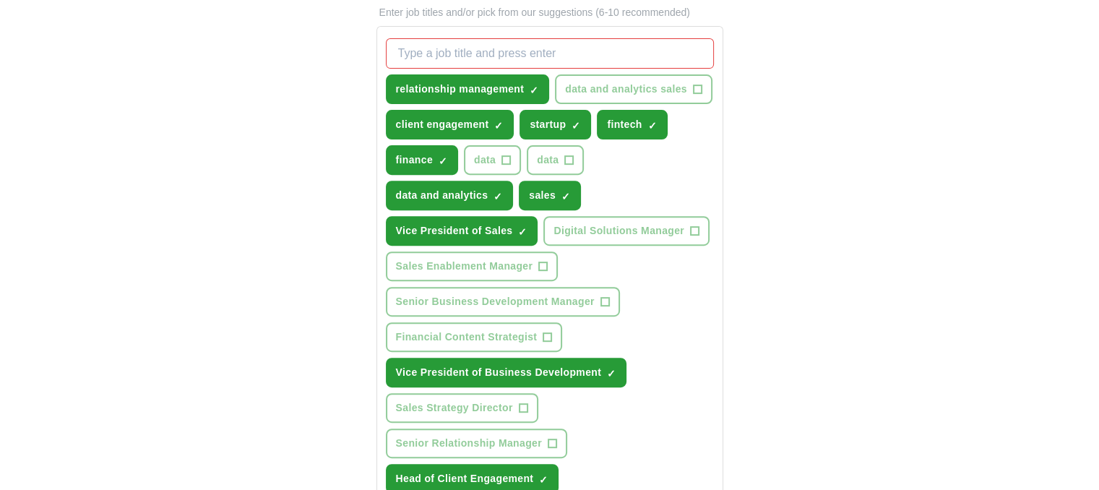
click at [570, 51] on input "What job are you looking for?" at bounding box center [550, 53] width 328 height 30
type input "s"
type input "business development"
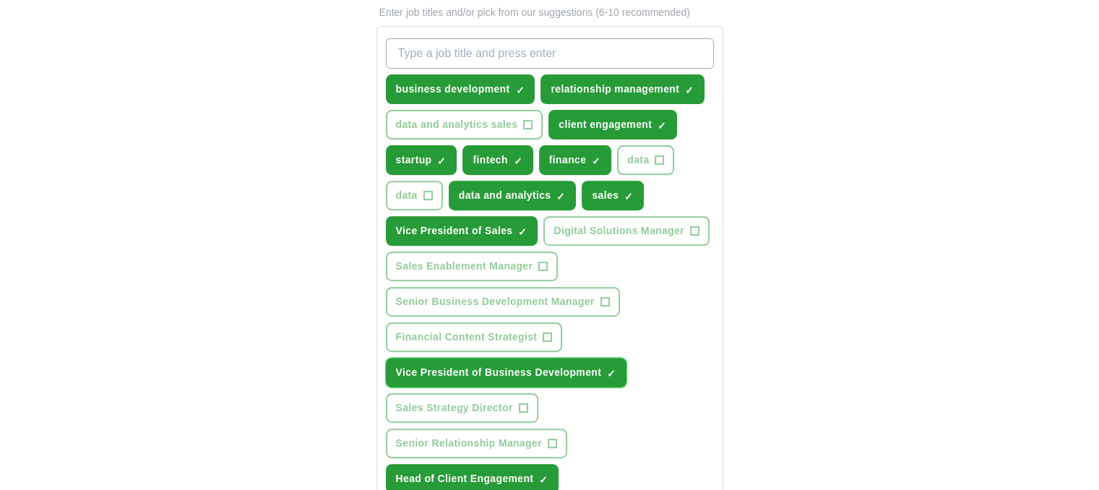
click at [0, 0] on span "×" at bounding box center [0, 0] width 0 height 0
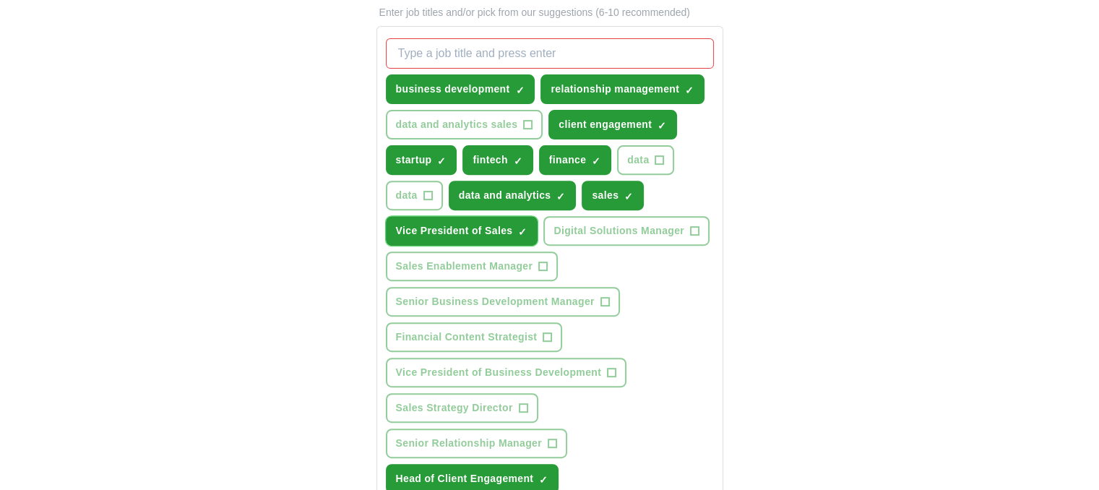
click at [0, 0] on span "×" at bounding box center [0, 0] width 0 height 0
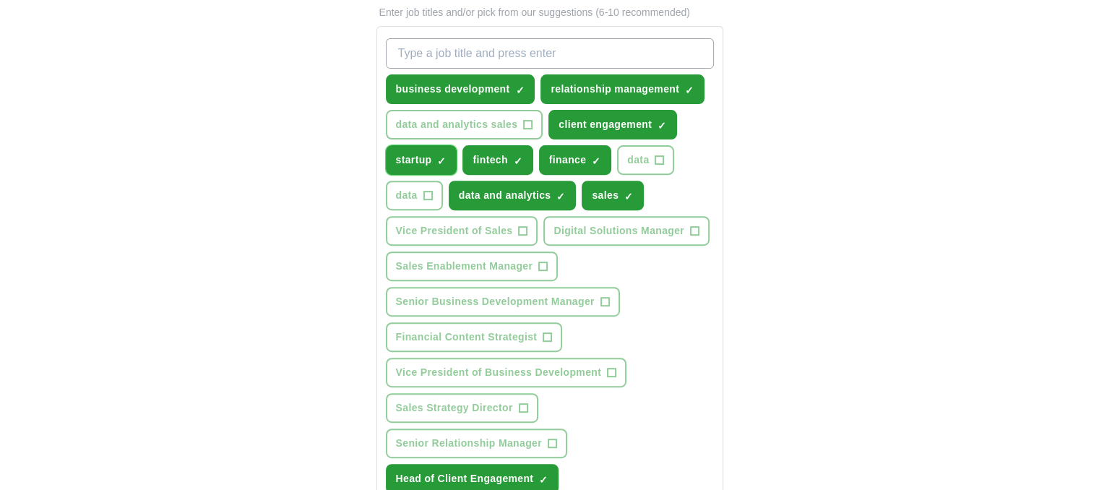
click at [0, 0] on span "×" at bounding box center [0, 0] width 0 height 0
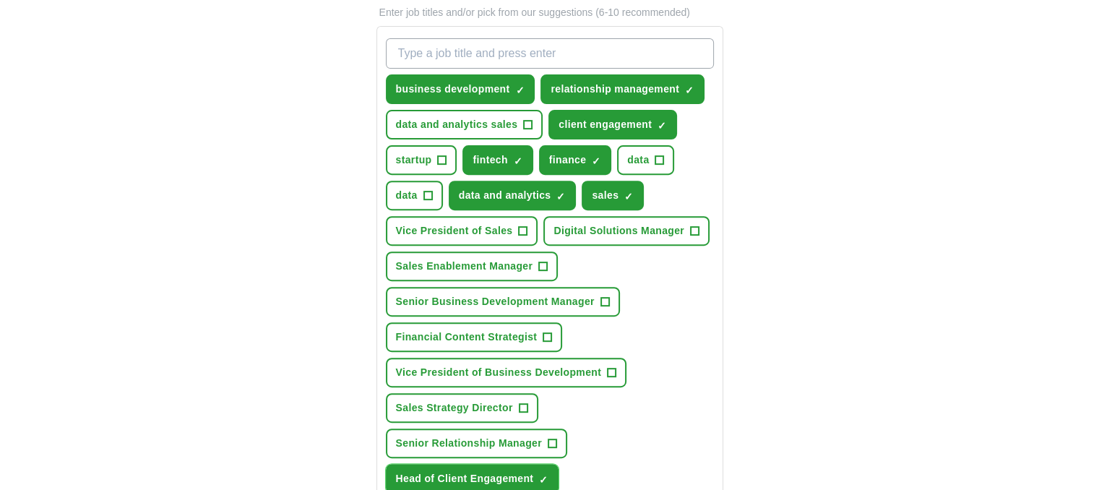
click at [0, 0] on span "×" at bounding box center [0, 0] width 0 height 0
click at [518, 50] on input "What job are you looking for?" at bounding box center [550, 53] width 328 height 30
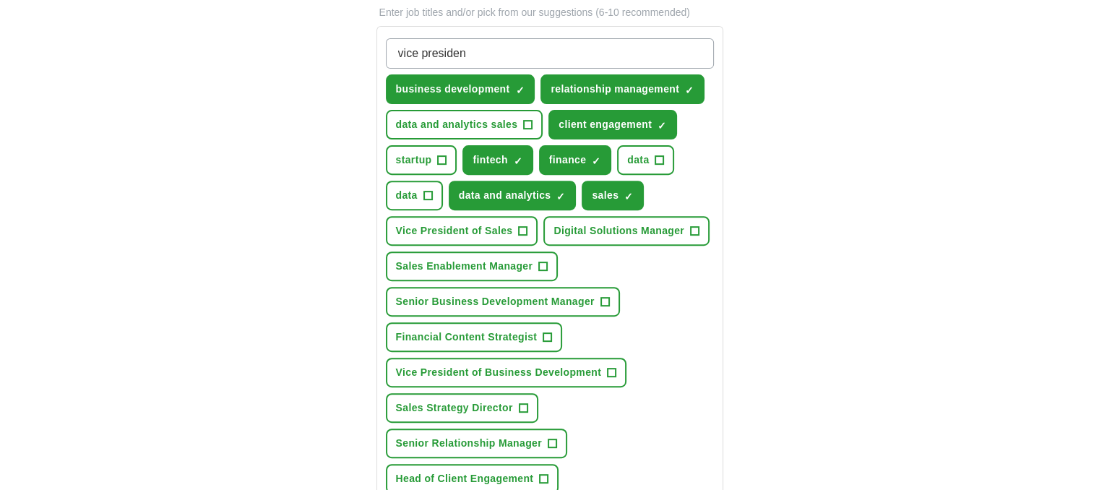
type input "vice president"
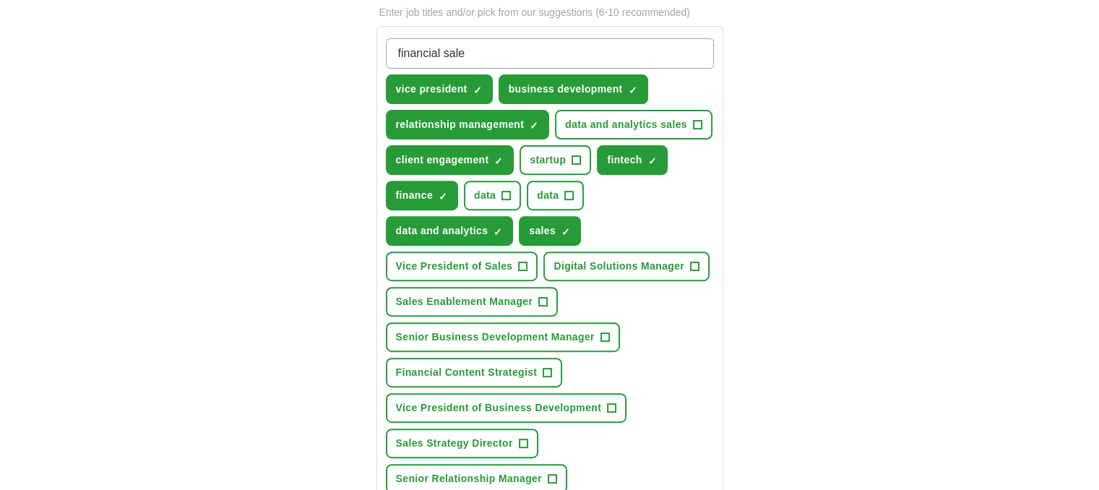
type input "financial sales"
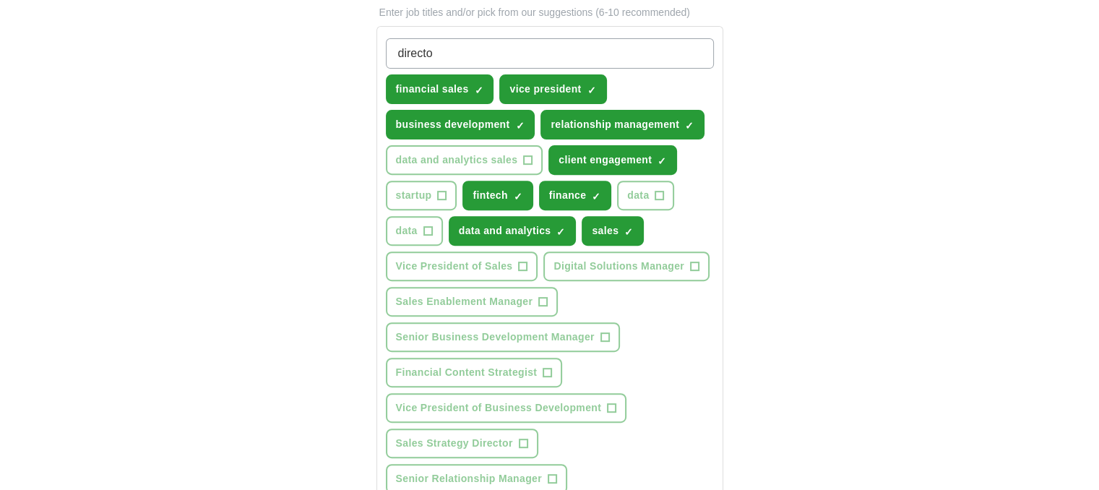
type input "director"
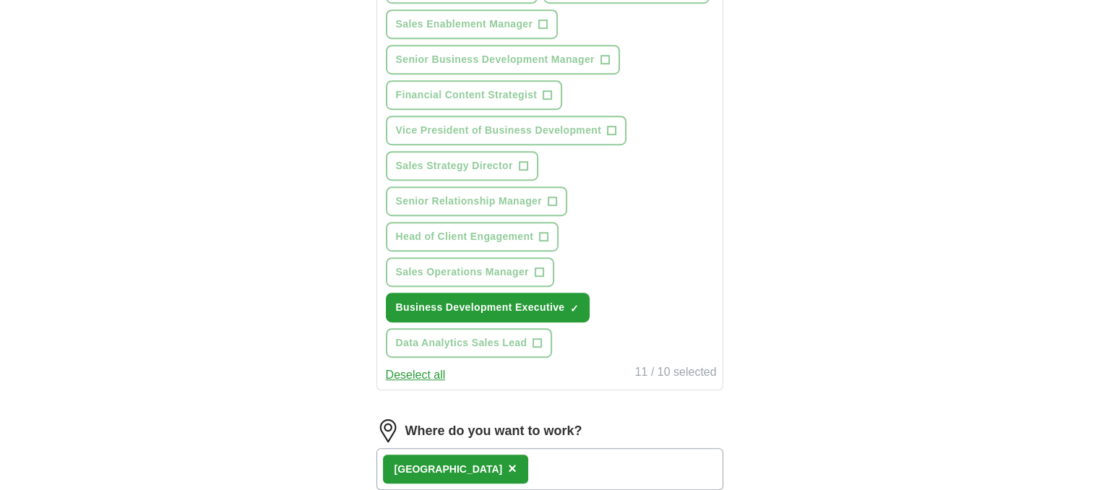
scroll to position [888, 0]
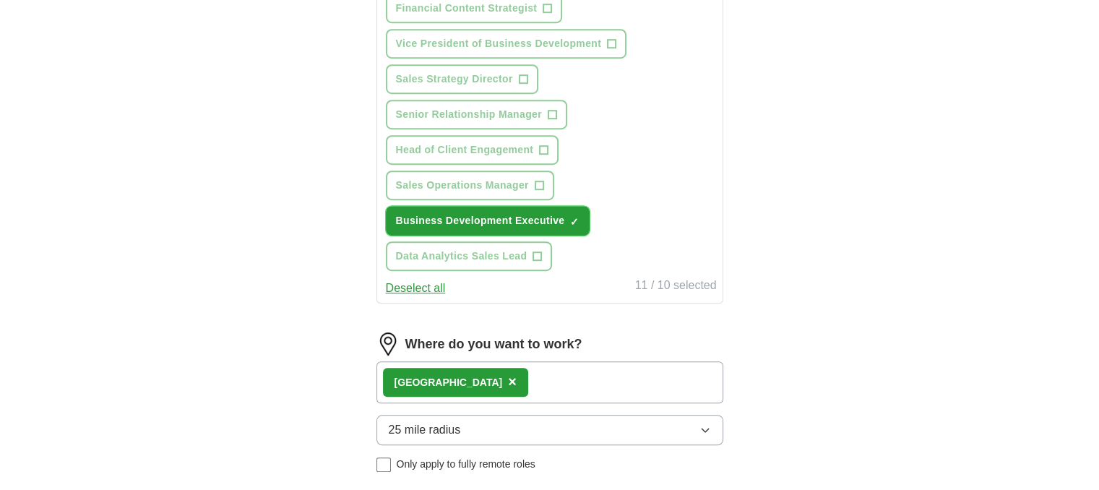
click at [0, 0] on span "×" at bounding box center [0, 0] width 0 height 0
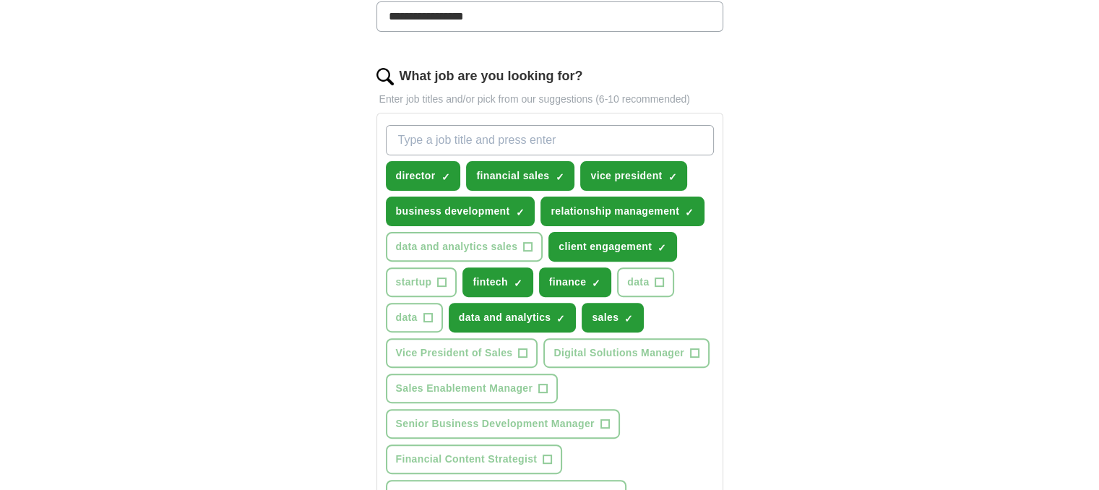
scroll to position [347, 0]
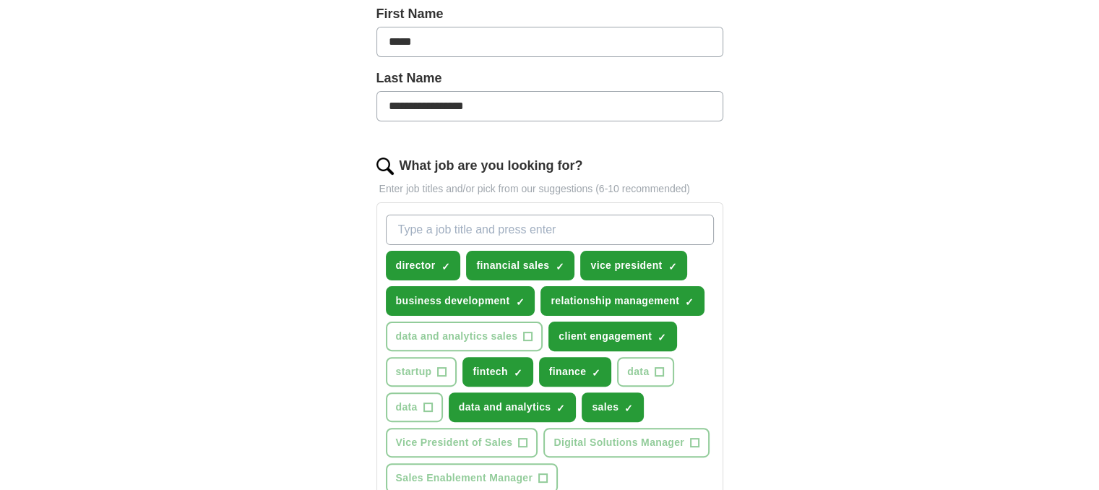
click at [466, 232] on input "What job are you looking for?" at bounding box center [550, 230] width 328 height 30
type input "account executive"
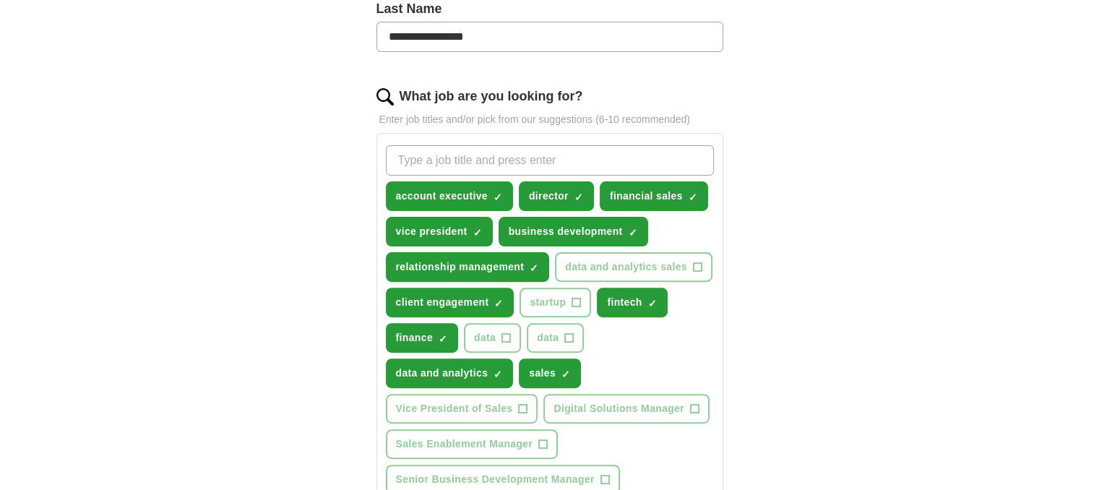
scroll to position [411, 0]
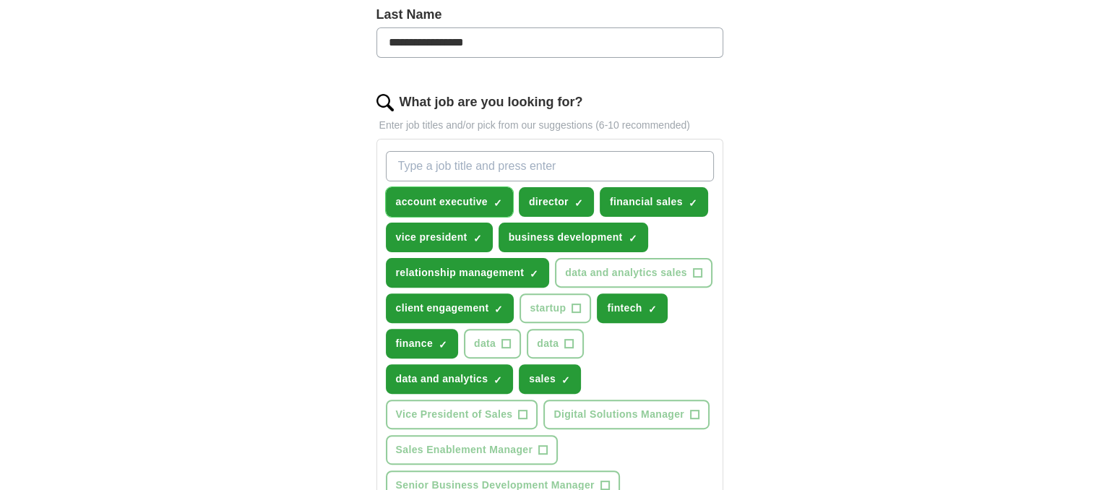
click at [0, 0] on span "×" at bounding box center [0, 0] width 0 height 0
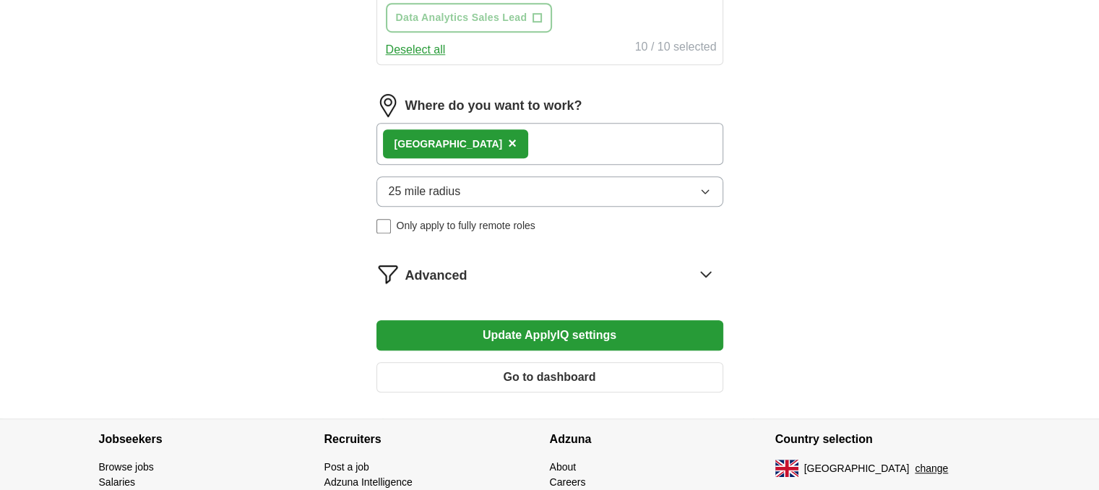
scroll to position [1162, 0]
click at [512, 319] on button "Update ApplyIQ settings" at bounding box center [550, 334] width 347 height 30
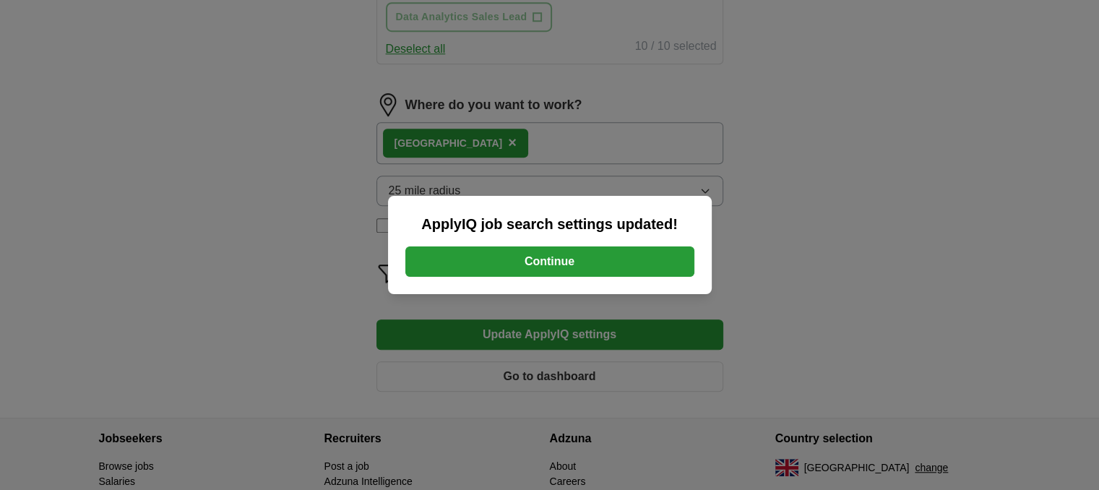
click at [529, 271] on button "Continue" at bounding box center [549, 261] width 289 height 30
